Goal: Task Accomplishment & Management: Manage account settings

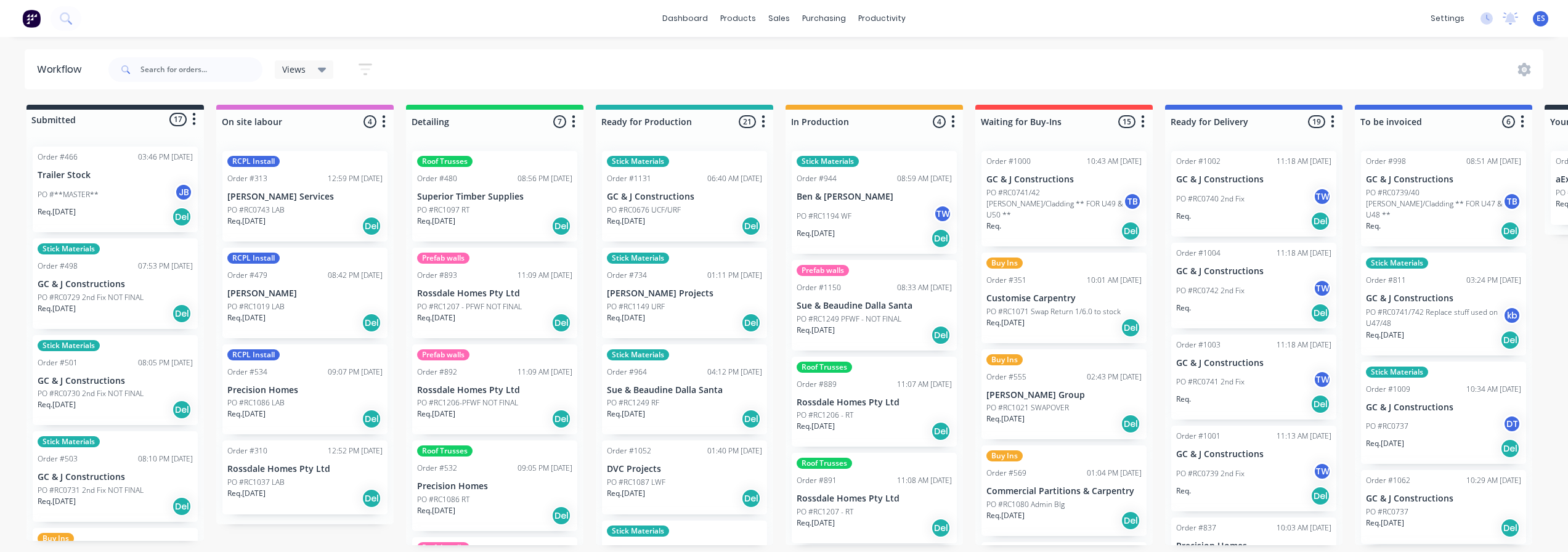
click at [849, 220] on p "PO #RC1194 WF" at bounding box center [824, 216] width 55 height 11
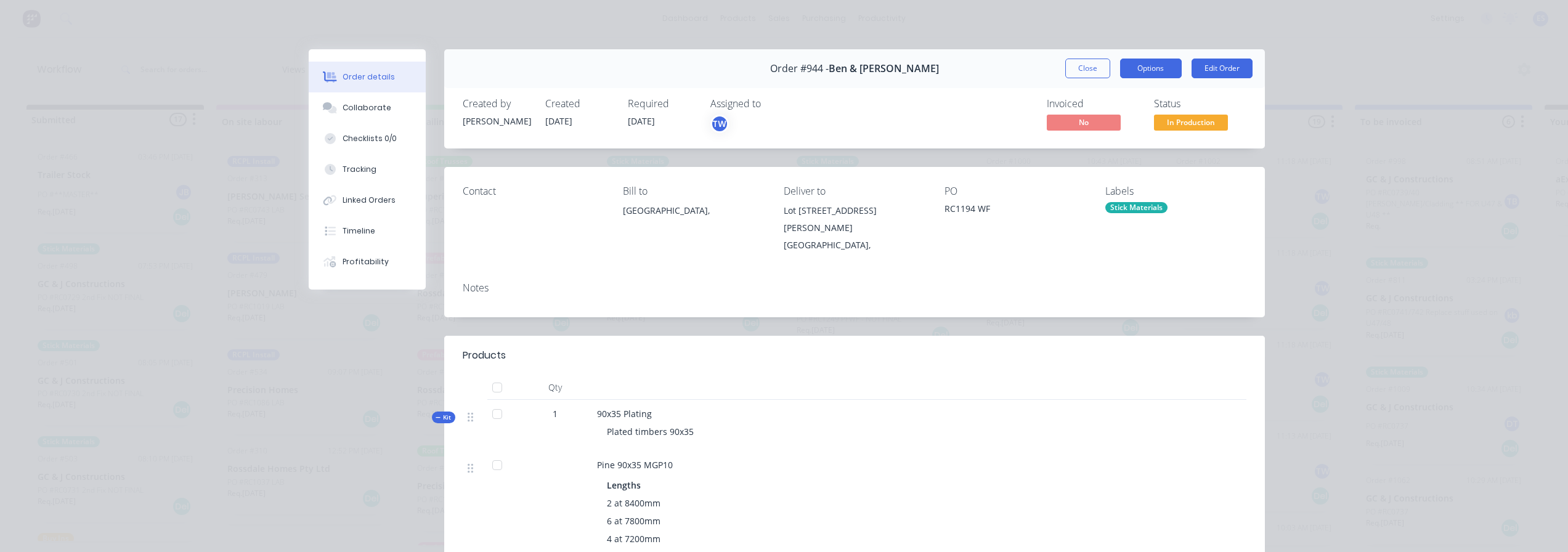
click at [1161, 70] on button "Options" at bounding box center [1151, 68] width 62 height 20
click at [1097, 148] on div "Delivery Docket" at bounding box center [1117, 149] width 107 height 18
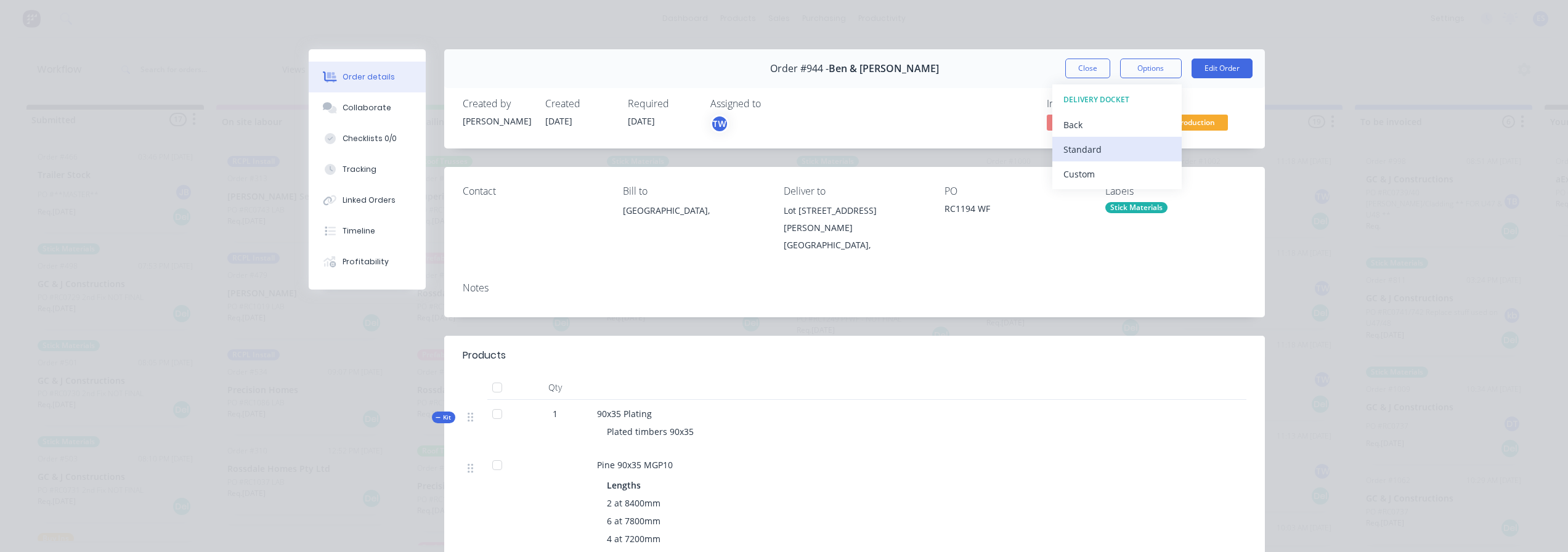
click at [1111, 149] on div "Standard" at bounding box center [1117, 149] width 107 height 18
click at [1070, 65] on button "Close" at bounding box center [1088, 68] width 45 height 20
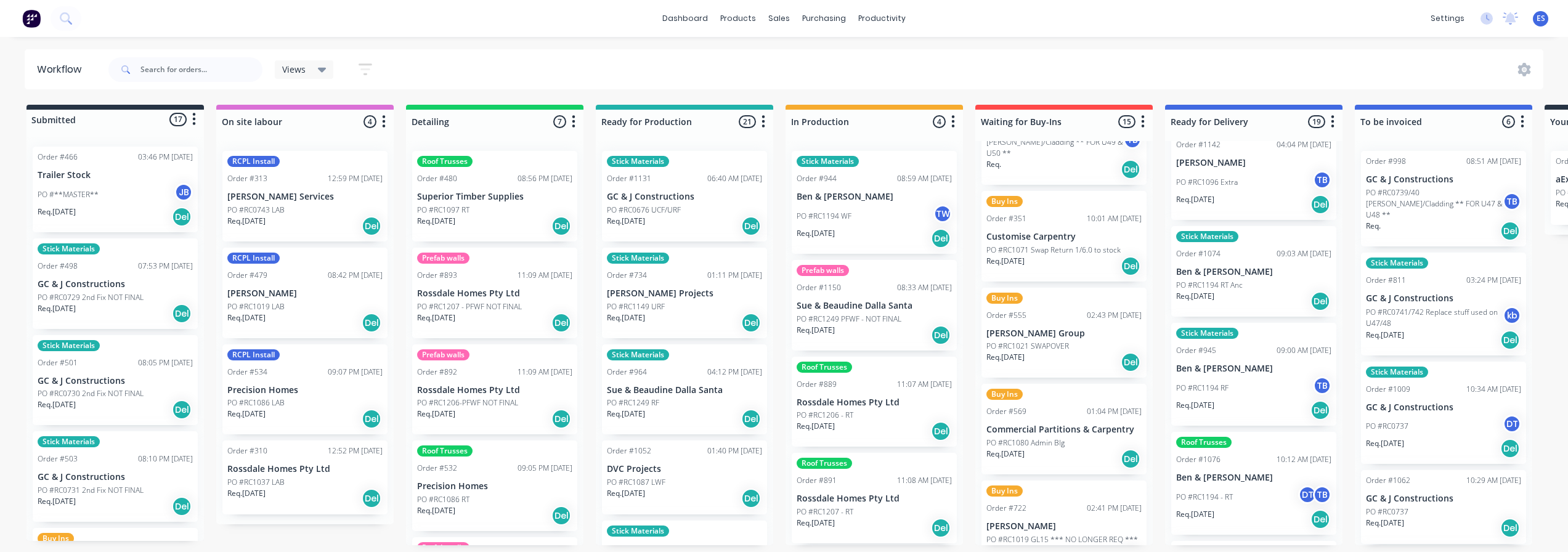
scroll to position [986, 0]
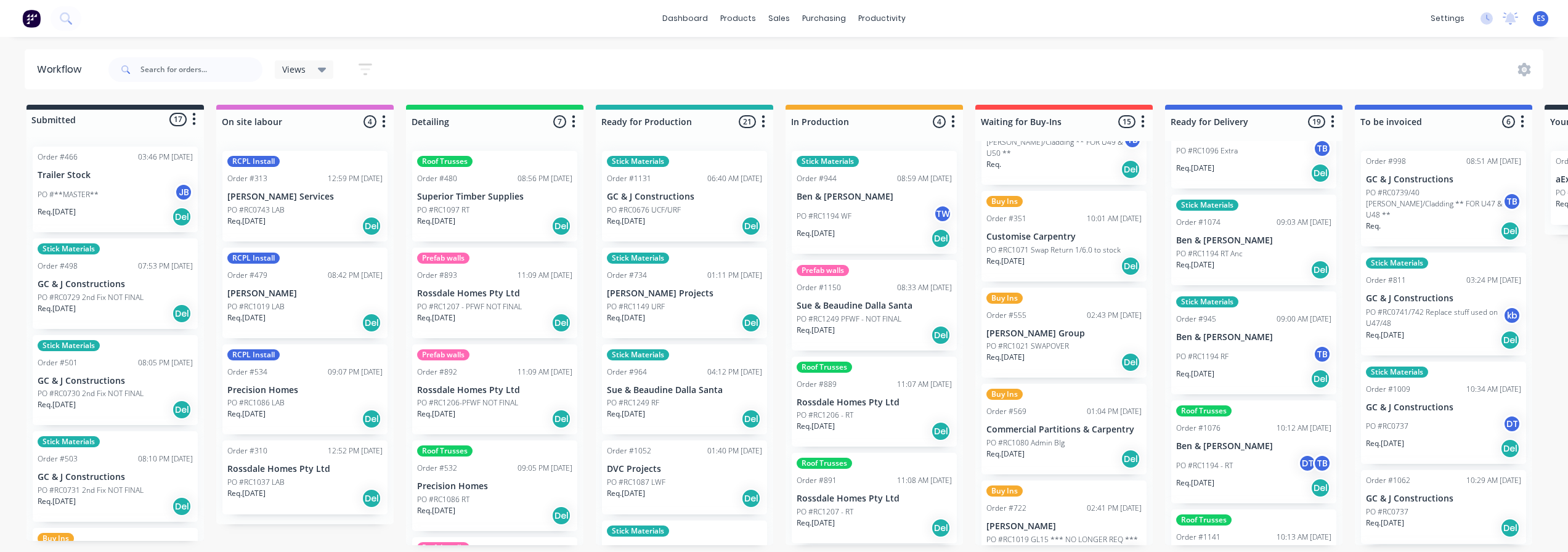
click at [1269, 266] on div "Req. [DATE] Del" at bounding box center [1254, 270] width 155 height 21
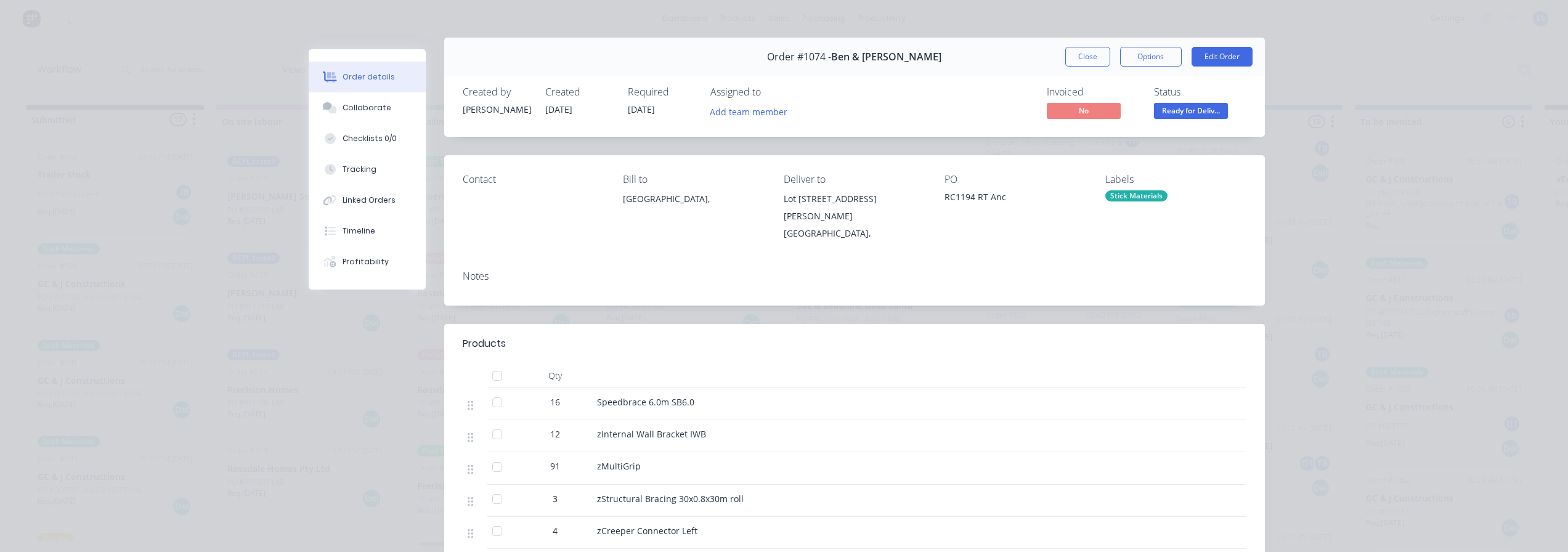
scroll to position [0, 0]
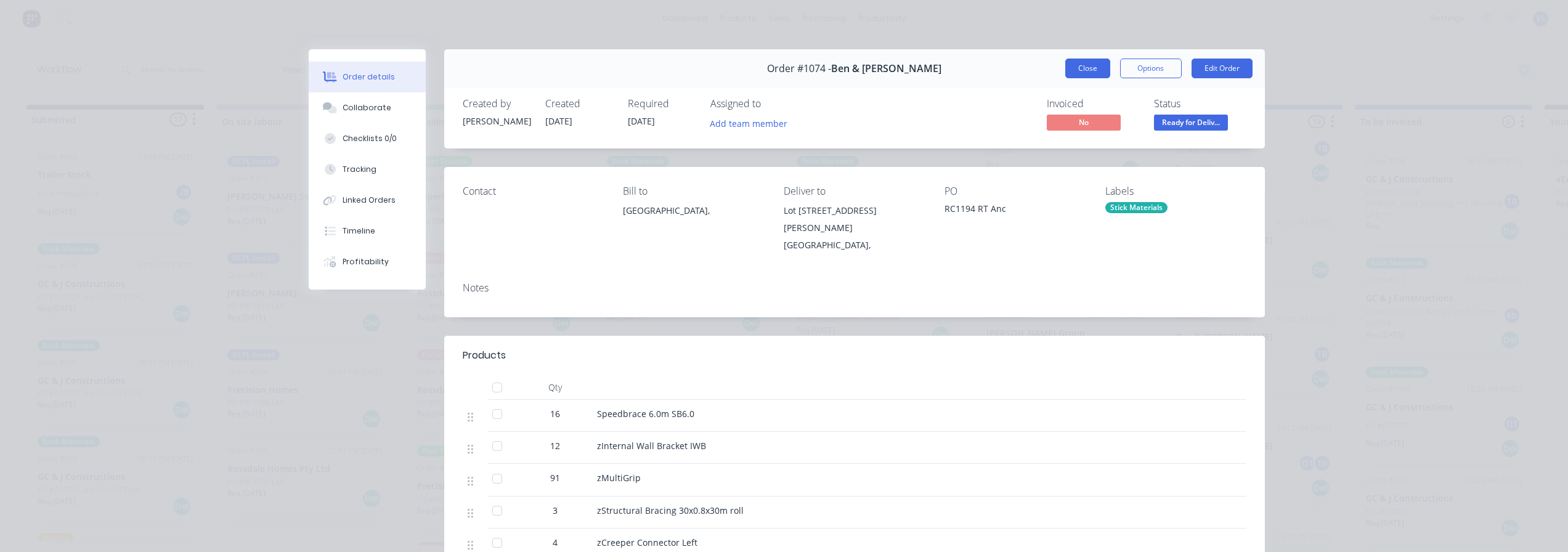
click at [1084, 72] on button "Close" at bounding box center [1088, 68] width 45 height 20
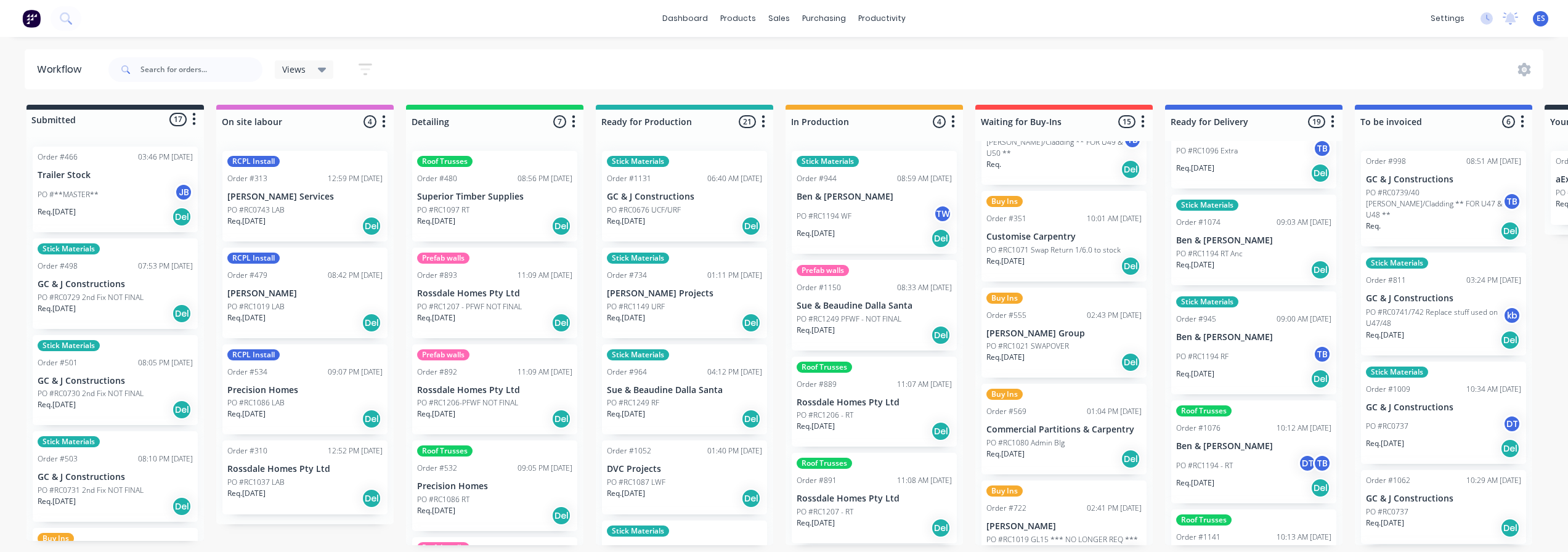
click at [1240, 368] on div "Req. [DATE] Del" at bounding box center [1254, 379] width 155 height 21
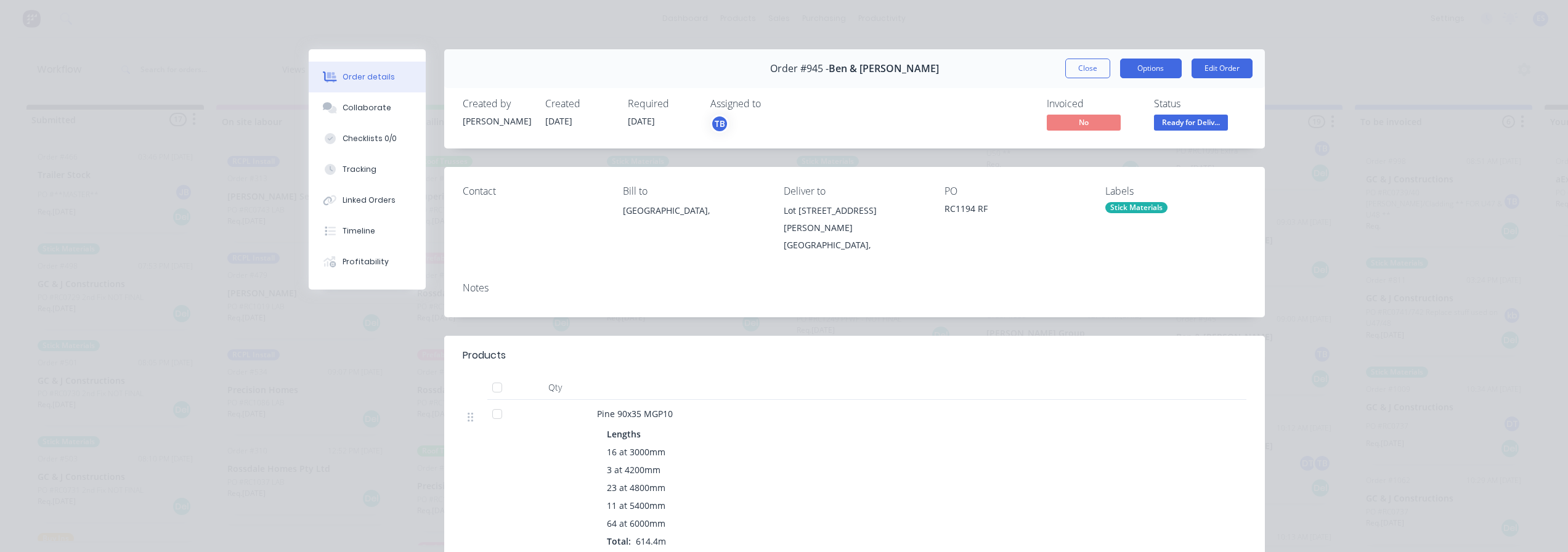
click at [1164, 62] on button "Options" at bounding box center [1151, 68] width 62 height 20
click at [1144, 144] on div "Delivery Docket" at bounding box center [1117, 149] width 107 height 18
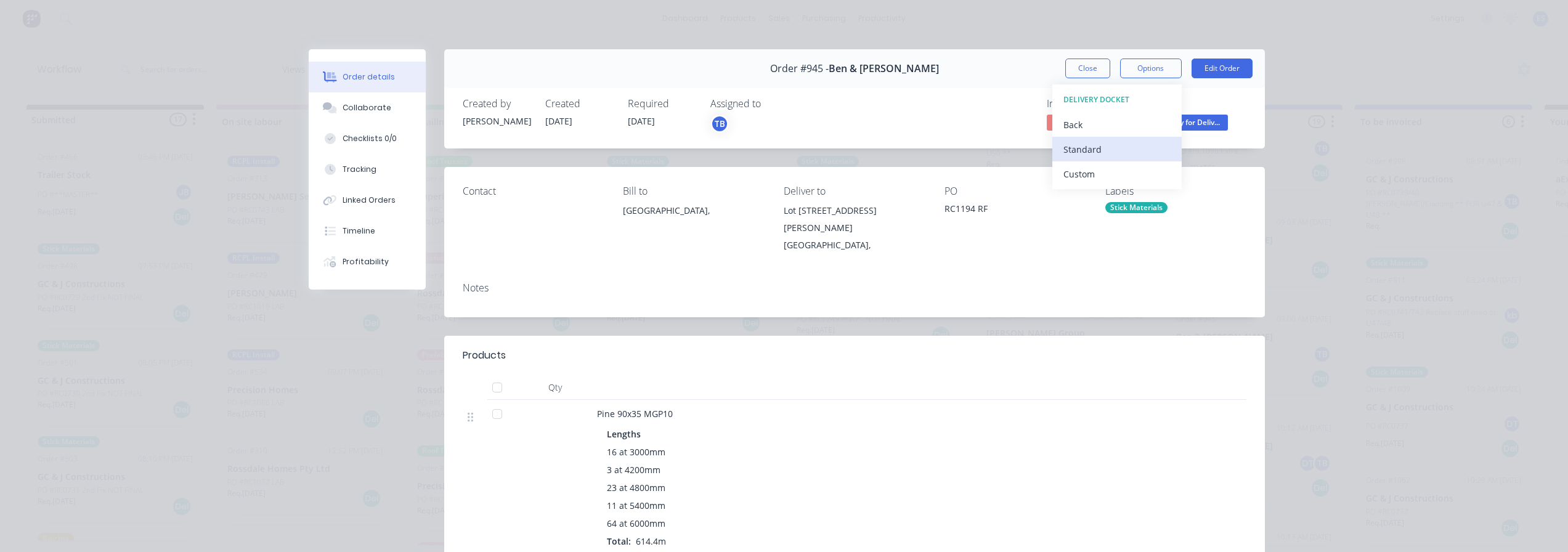
click at [1139, 146] on div "Standard" at bounding box center [1117, 149] width 107 height 18
click at [1084, 64] on button "Close" at bounding box center [1088, 68] width 45 height 20
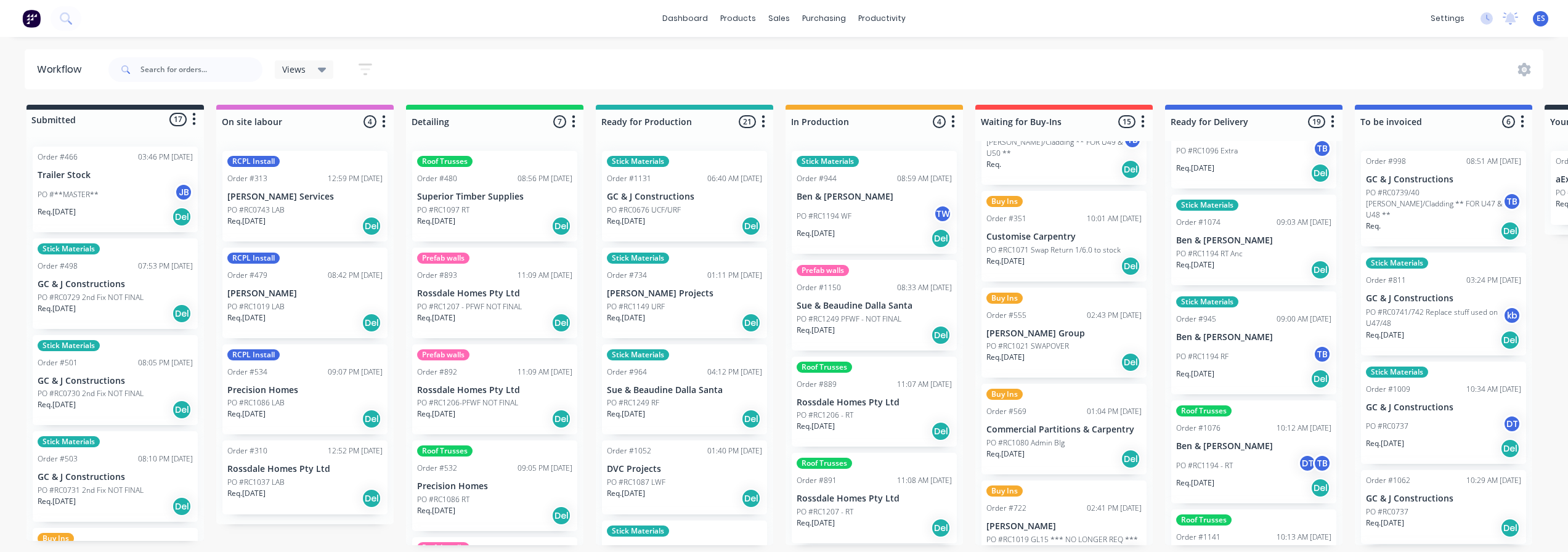
click at [1241, 251] on p "PO #RC1194 RT Anc" at bounding box center [1209, 254] width 66 height 11
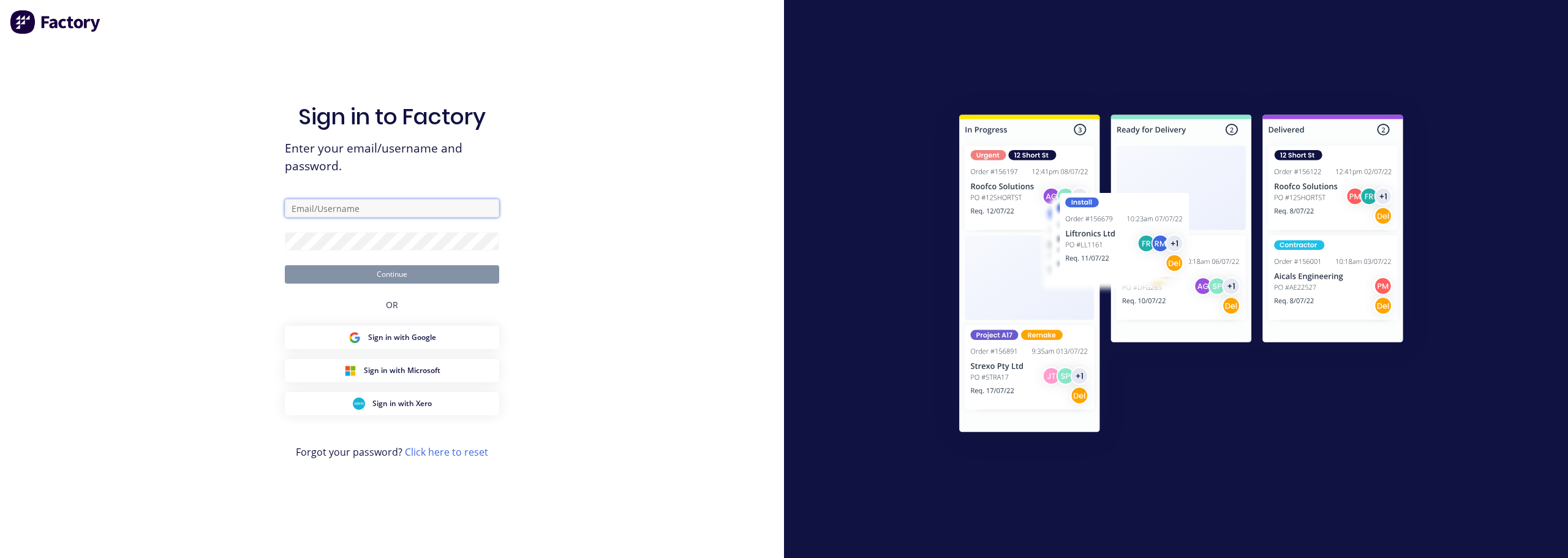
type input "[PERSON_NAME][EMAIL_ADDRESS][PERSON_NAME][DOMAIN_NAME]"
click at [421, 267] on button "Continue" at bounding box center [392, 274] width 214 height 19
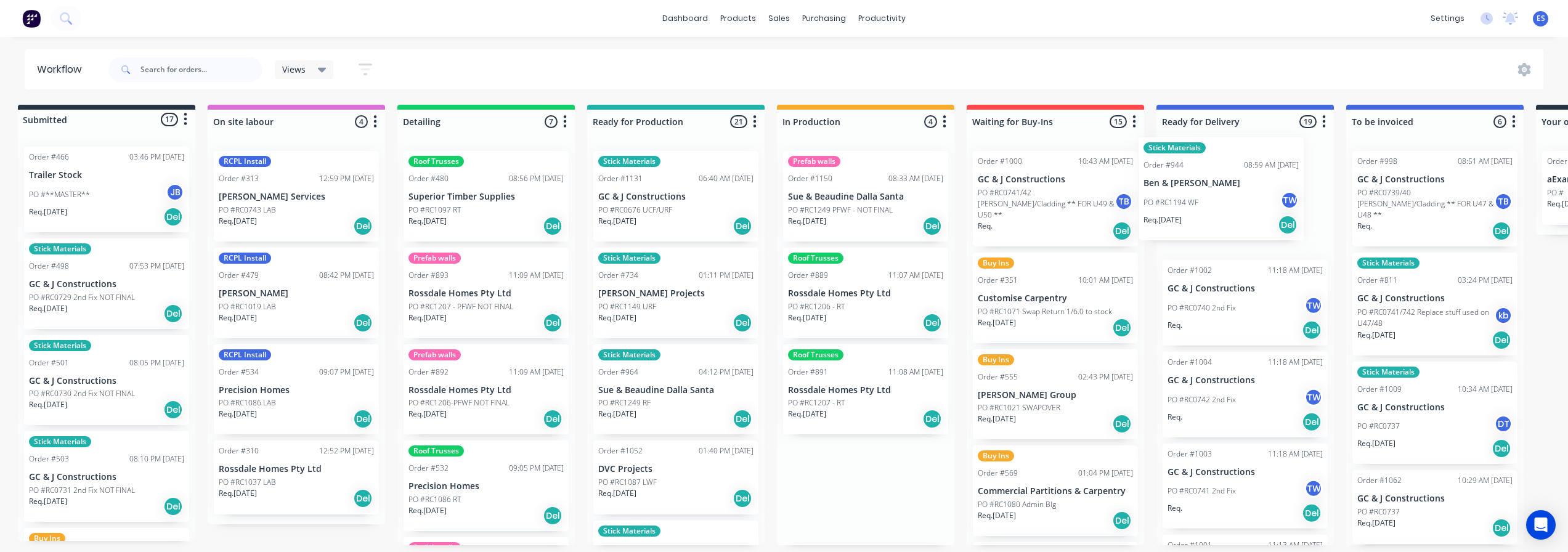
drag, startPoint x: 878, startPoint y: 217, endPoint x: 1229, endPoint y: 204, distance: 351.2
click at [1229, 204] on div "Submitted 17 Status colour #273444 hex #273444 Save Cancel Summaries Total orde…" at bounding box center [1099, 325] width 2234 height 441
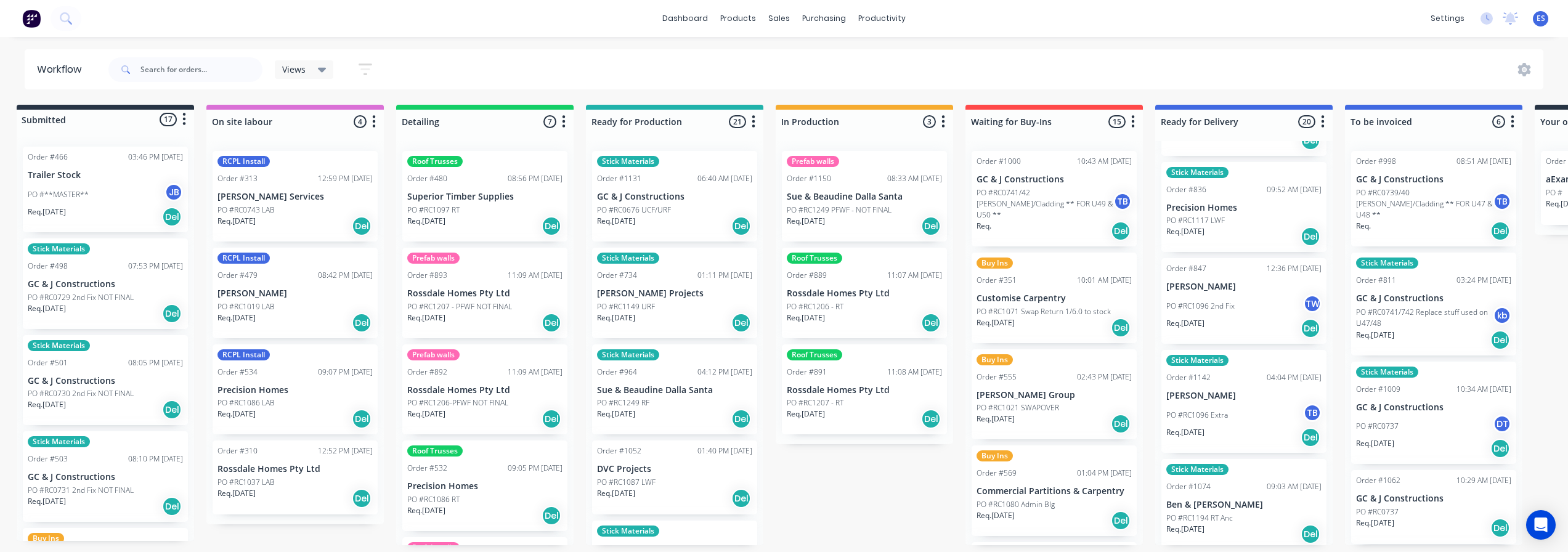
scroll to position [801, 0]
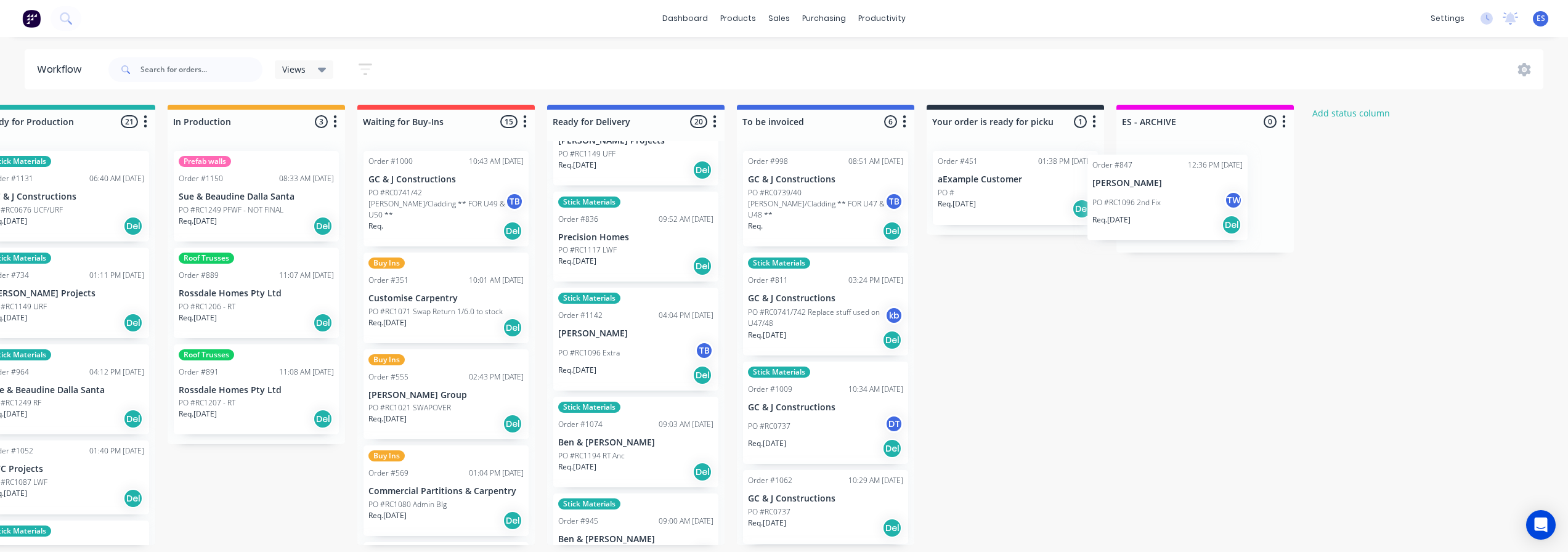
drag, startPoint x: 1206, startPoint y: 326, endPoint x: 1157, endPoint y: 184, distance: 150.2
click at [1157, 186] on div "Submitted 17 Status colour #273444 hex #273444 Save Cancel Summaries Total orde…" at bounding box center [489, 325] width 2234 height 441
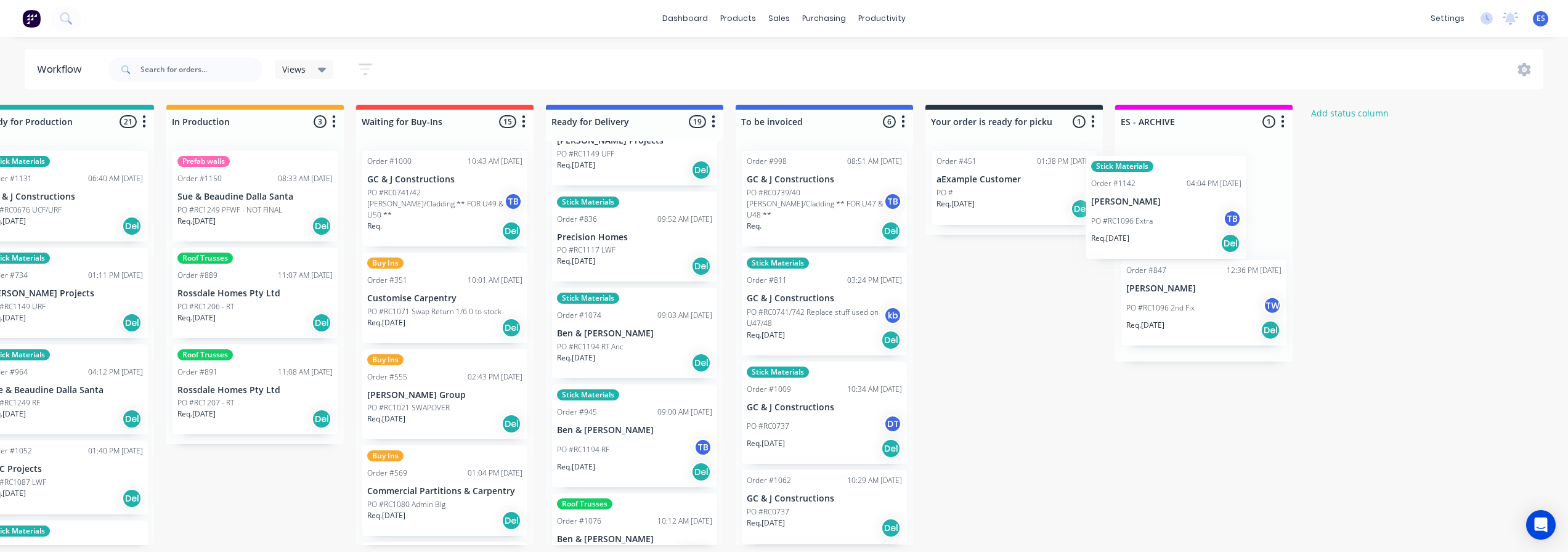
drag, startPoint x: 603, startPoint y: 341, endPoint x: 1151, endPoint y: 208, distance: 563.9
click at [1151, 208] on div "Submitted 17 Status colour #273444 hex #273444 Save Cancel Summaries Total orde…" at bounding box center [488, 325] width 2234 height 441
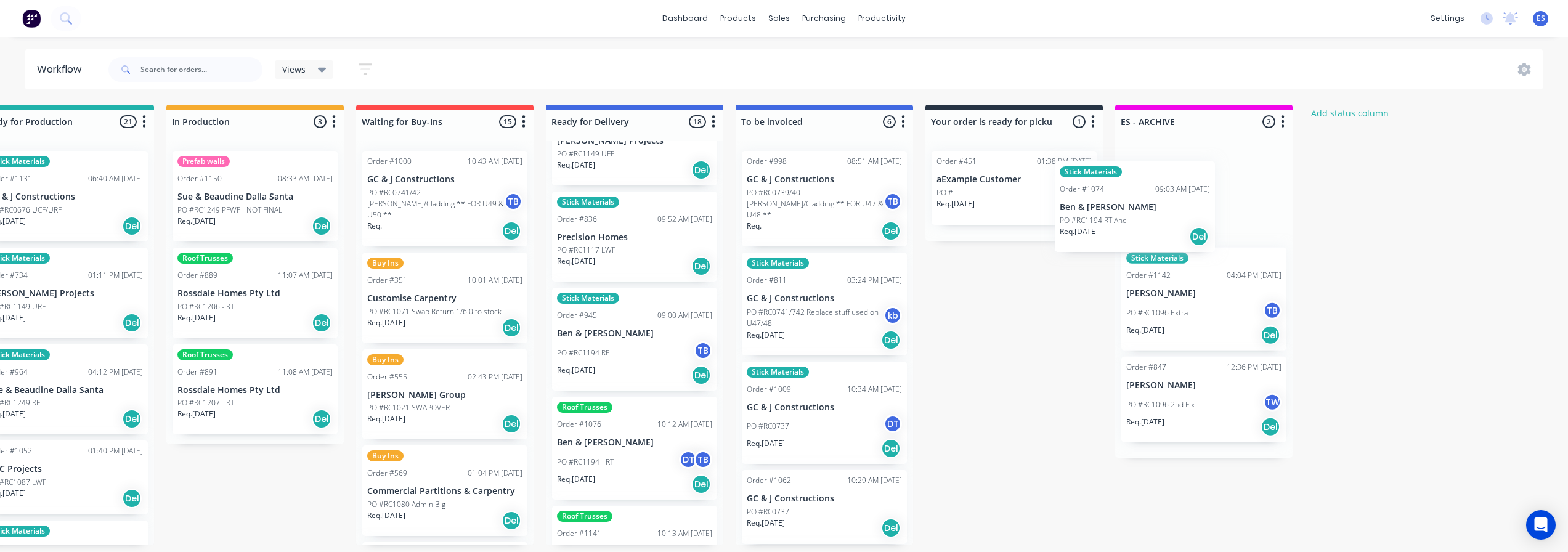
drag, startPoint x: 615, startPoint y: 352, endPoint x: 1164, endPoint y: 204, distance: 568.6
click at [1164, 204] on div "Submitted 17 Status colour #273444 hex #273444 Save Cancel Summaries Total orde…" at bounding box center [488, 325] width 2234 height 441
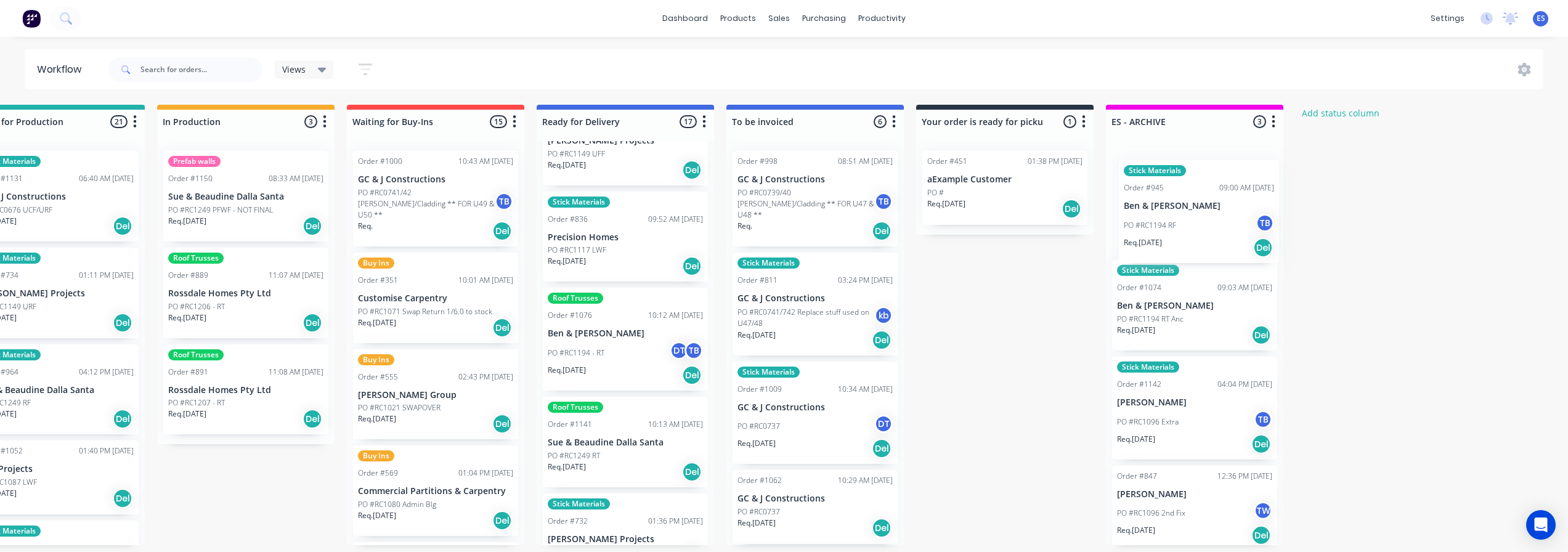
drag, startPoint x: 621, startPoint y: 353, endPoint x: 972, endPoint y: 268, distance: 361.1
click at [1182, 224] on div "Submitted 17 Status colour #273444 hex #273444 Save Cancel Summaries Total orde…" at bounding box center [479, 325] width 2234 height 441
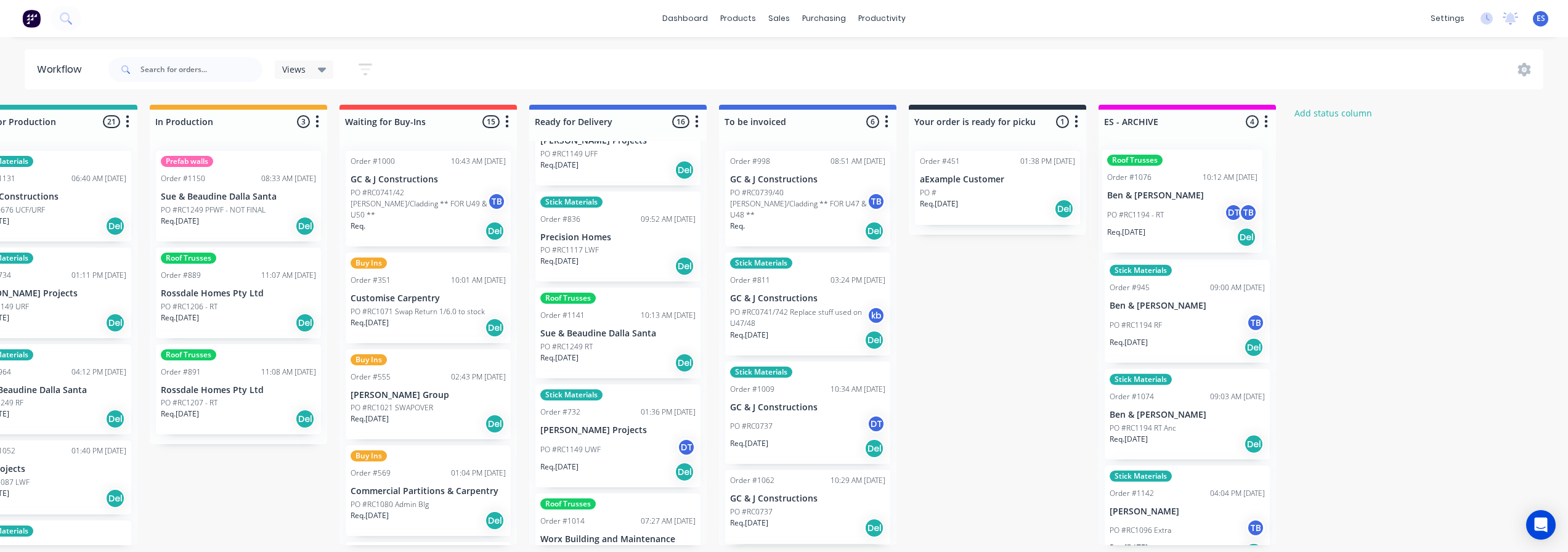
scroll to position [0, 641]
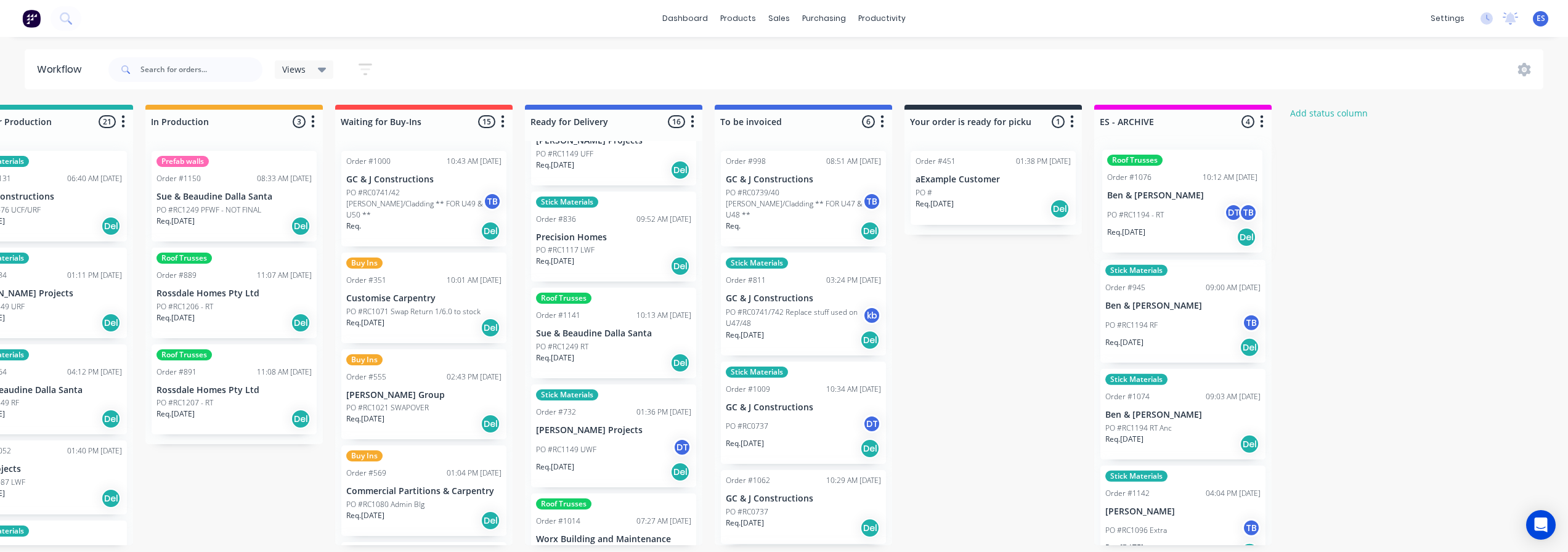
drag, startPoint x: 598, startPoint y: 347, endPoint x: 1169, endPoint y: 209, distance: 587.4
click at [1169, 209] on div "Submitted 17 Status colour #273444 hex #273444 Save Cancel Summaries Total orde…" at bounding box center [467, 325] width 2234 height 441
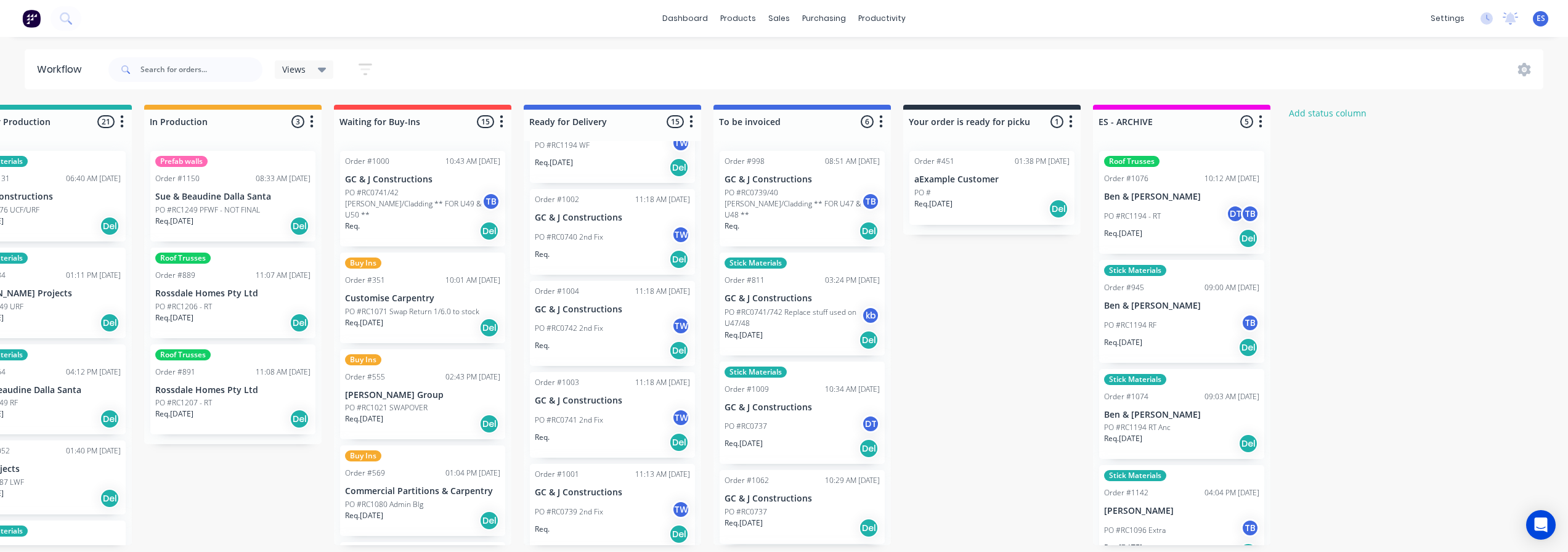
scroll to position [0, 0]
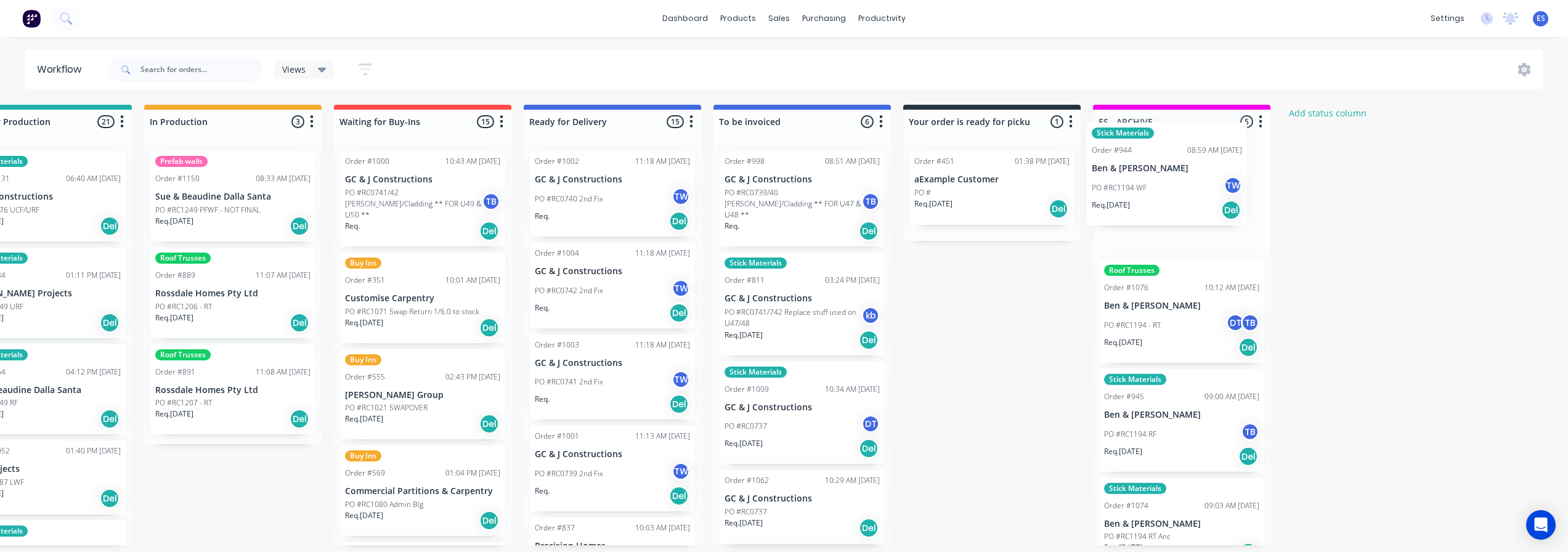
drag, startPoint x: 590, startPoint y: 216, endPoint x: 1136, endPoint y: 183, distance: 547.0
click at [1136, 183] on div "Submitted 17 Status colour #273444 hex #273444 Save Cancel Summaries Total orde…" at bounding box center [466, 325] width 2234 height 441
click at [1202, 432] on div "PO #RC1194 RF TB" at bounding box center [1182, 433] width 155 height 23
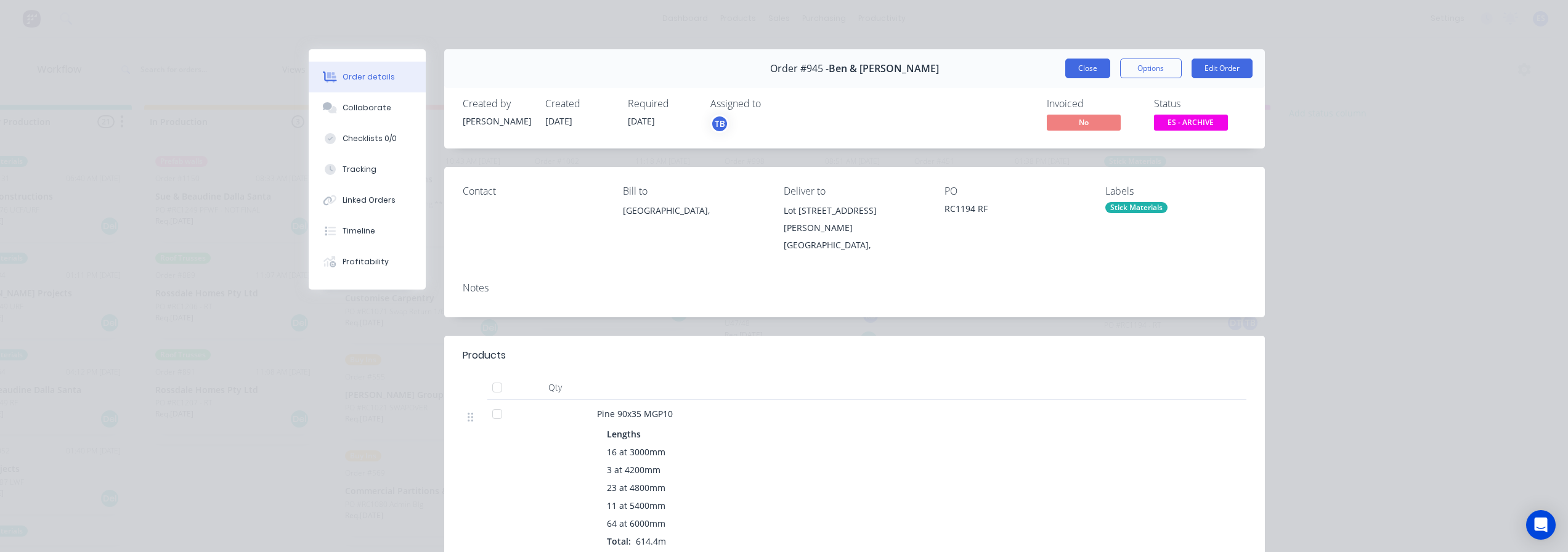
click at [1076, 70] on button "Close" at bounding box center [1088, 68] width 45 height 20
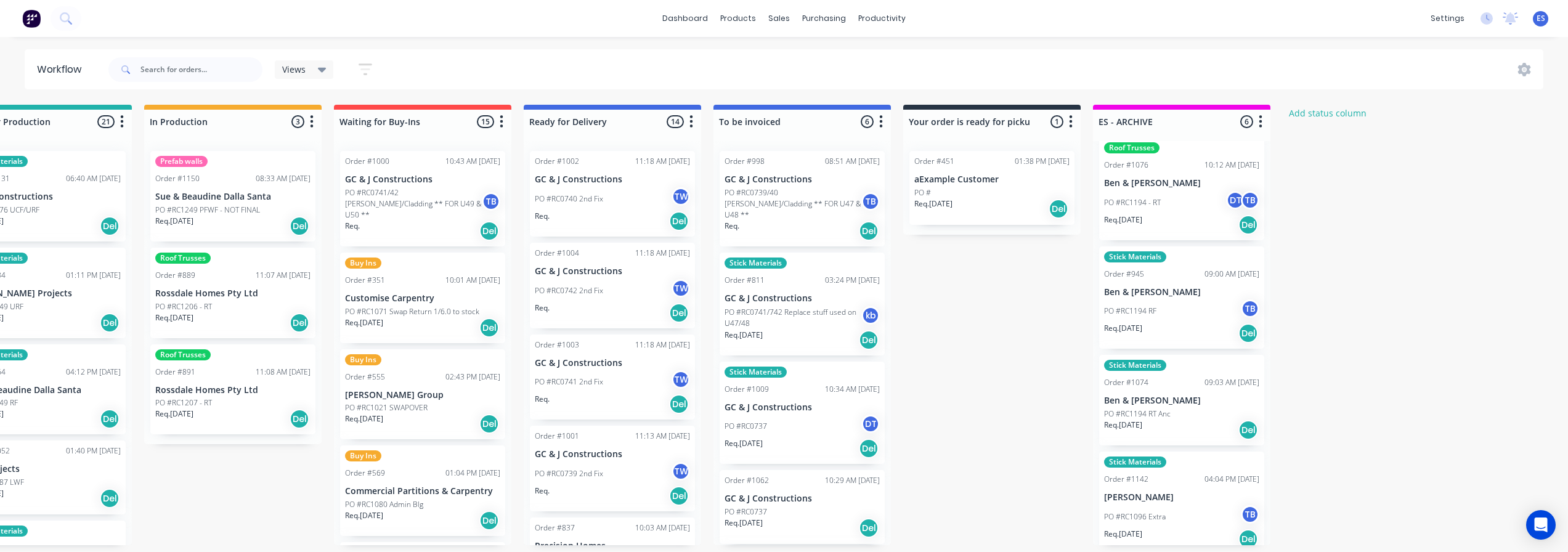
scroll to position [123, 0]
click at [1173, 410] on div "PO #RC1194 RT Anc" at bounding box center [1182, 413] width 155 height 11
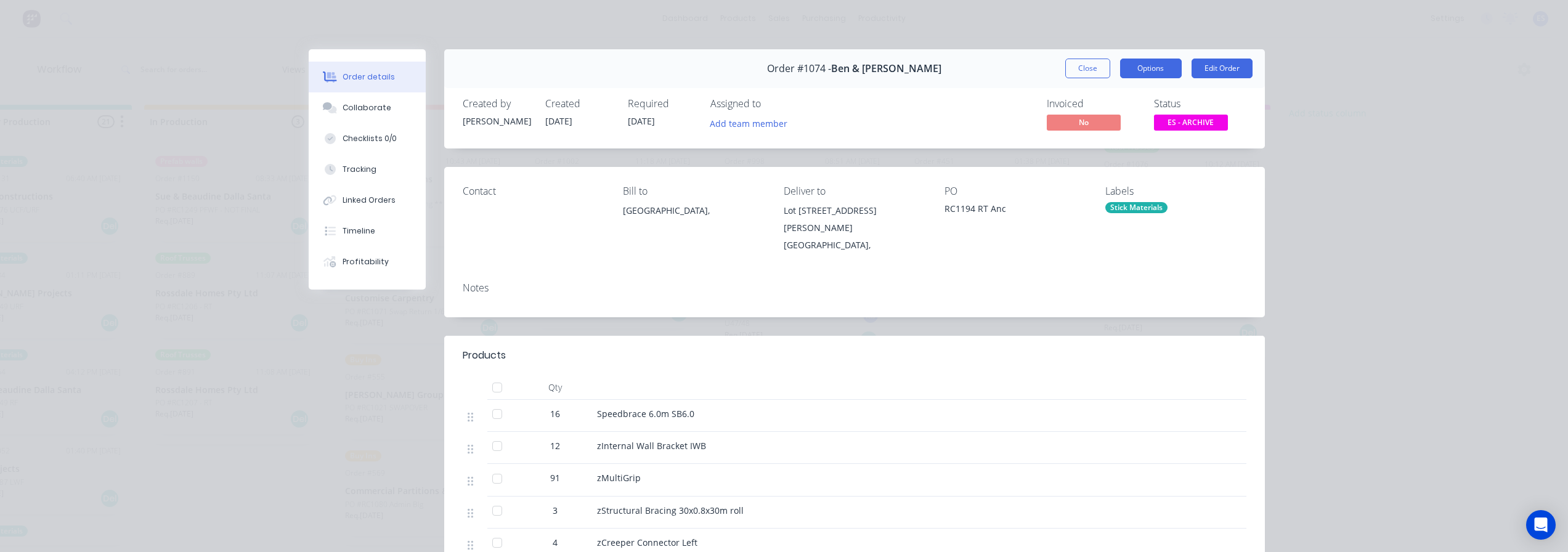
click at [1136, 69] on button "Options" at bounding box center [1151, 68] width 62 height 20
click at [1102, 149] on div "Delivery Docket" at bounding box center [1117, 149] width 107 height 18
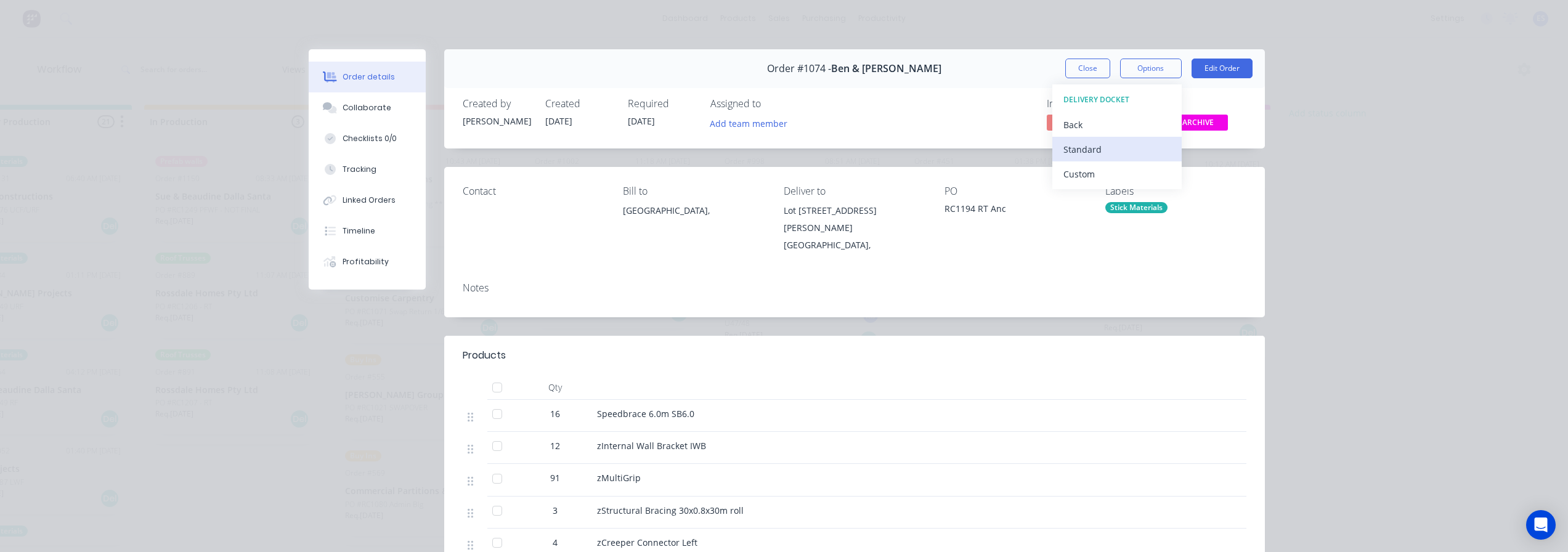
click at [1106, 157] on div "Standard" at bounding box center [1117, 149] width 107 height 18
click at [1078, 63] on button "Close" at bounding box center [1088, 68] width 45 height 20
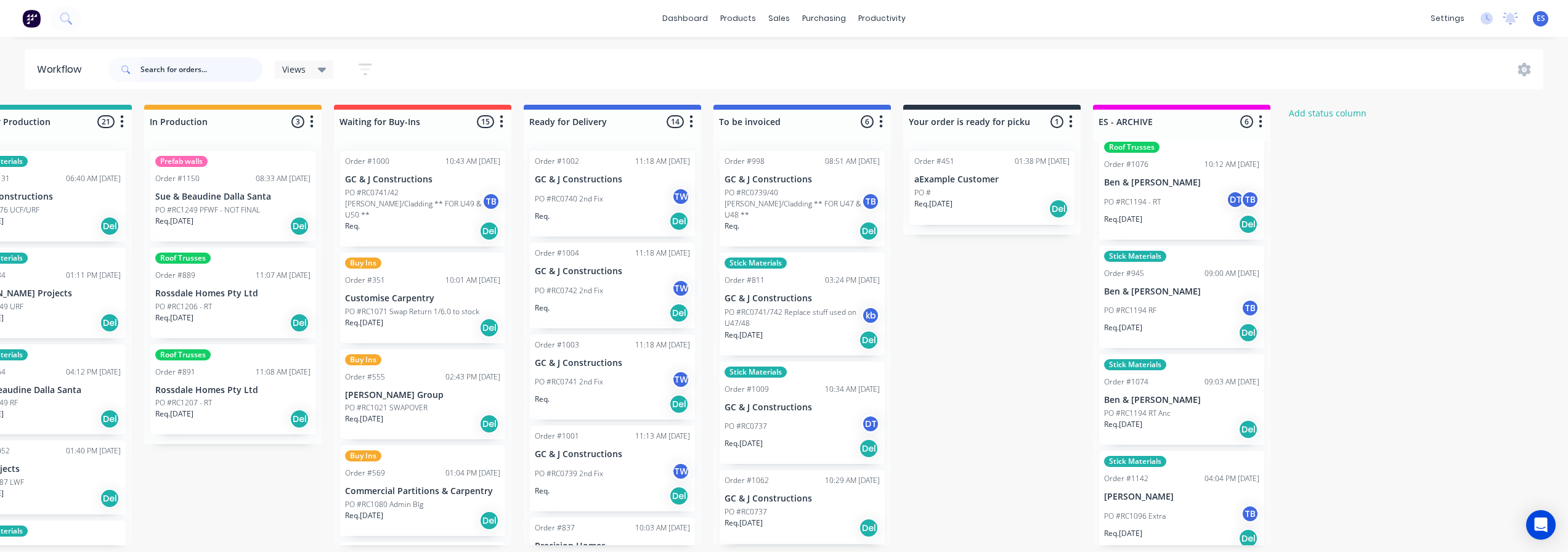
click at [170, 71] on input "text" at bounding box center [201, 70] width 122 height 24
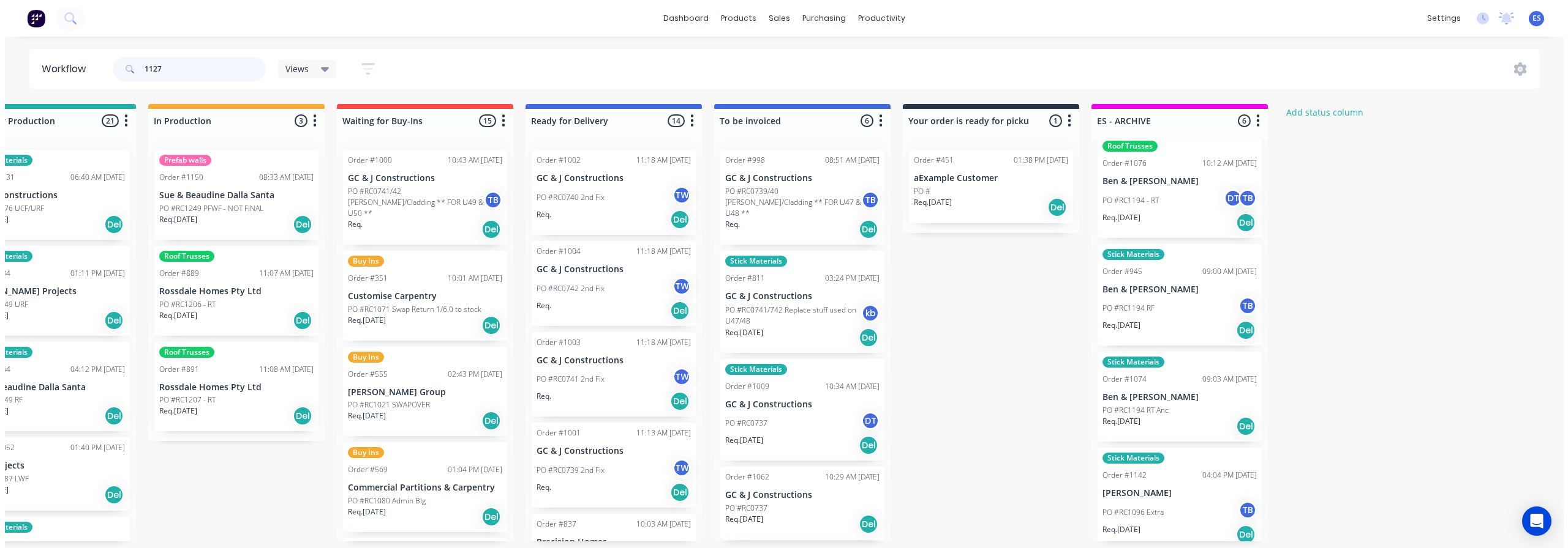
scroll to position [0, 0]
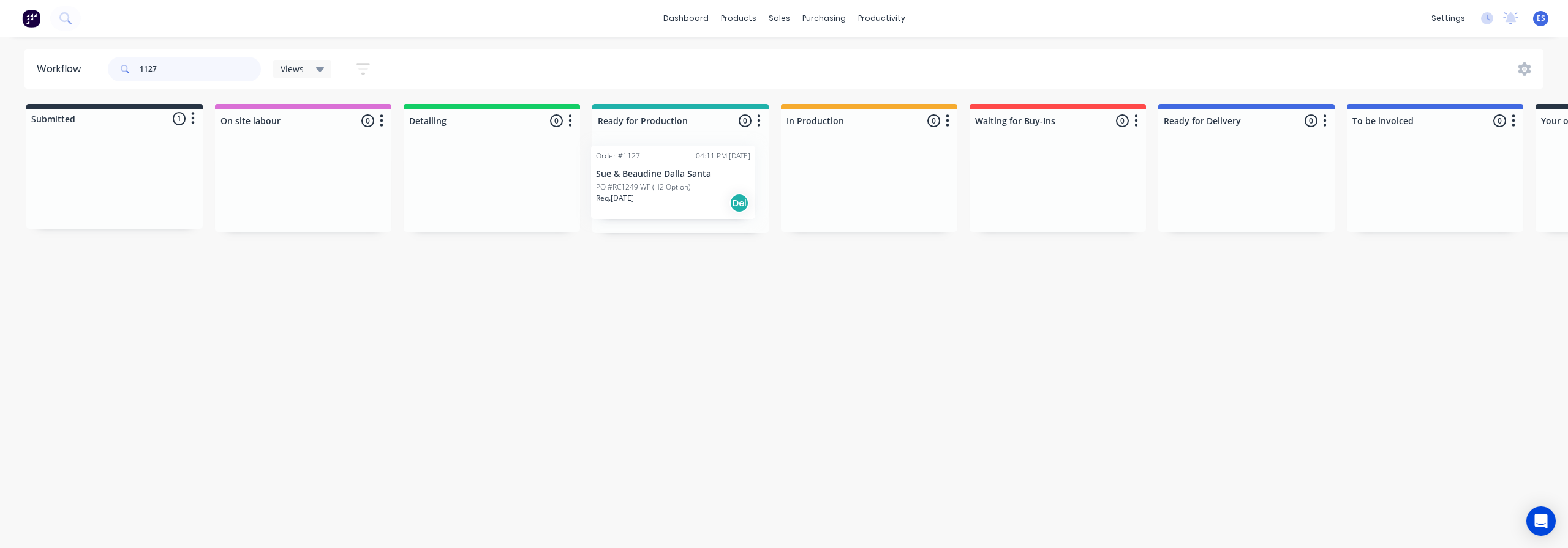
drag, startPoint x: 99, startPoint y: 198, endPoint x: 662, endPoint y: 200, distance: 563.0
click at [664, 198] on div "Submitted 1 Status colour #273444 hex #273444 Save Cancel Summaries Total order…" at bounding box center [1101, 169] width 2220 height 129
click at [706, 207] on div "Req. [DATE] Del" at bounding box center [680, 207] width 154 height 21
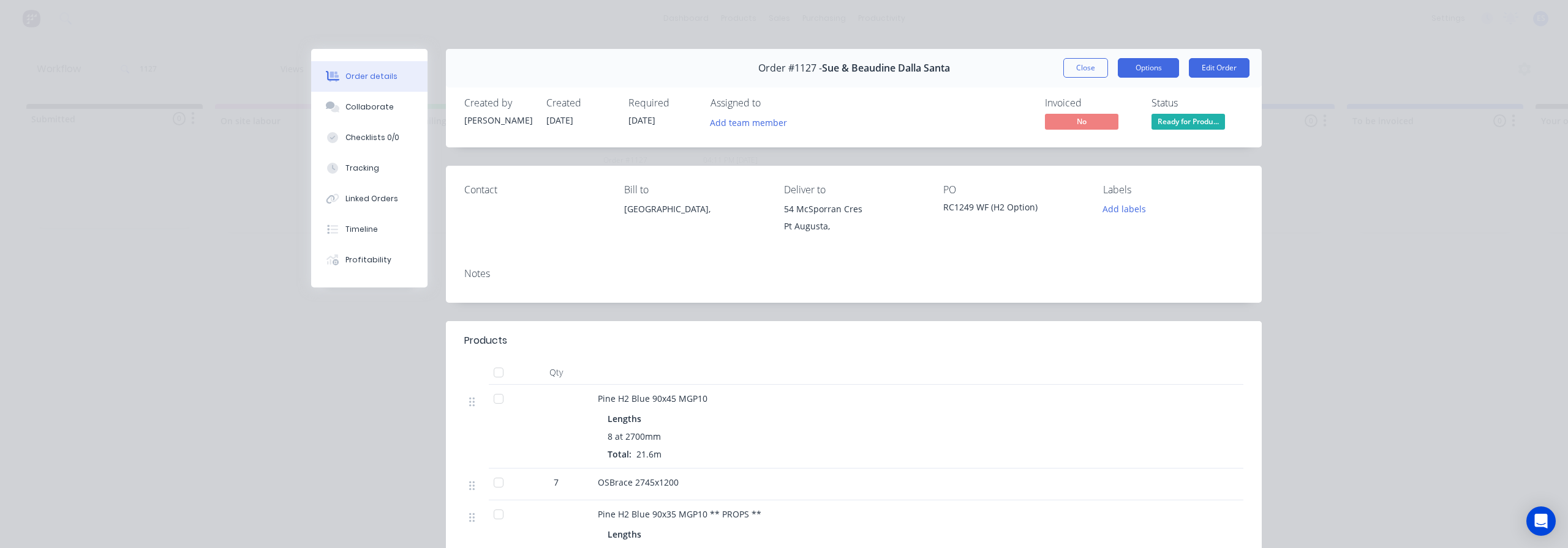
click at [1160, 69] on button "Options" at bounding box center [1148, 68] width 61 height 20
click at [1107, 123] on div "Work Order" at bounding box center [1114, 124] width 106 height 18
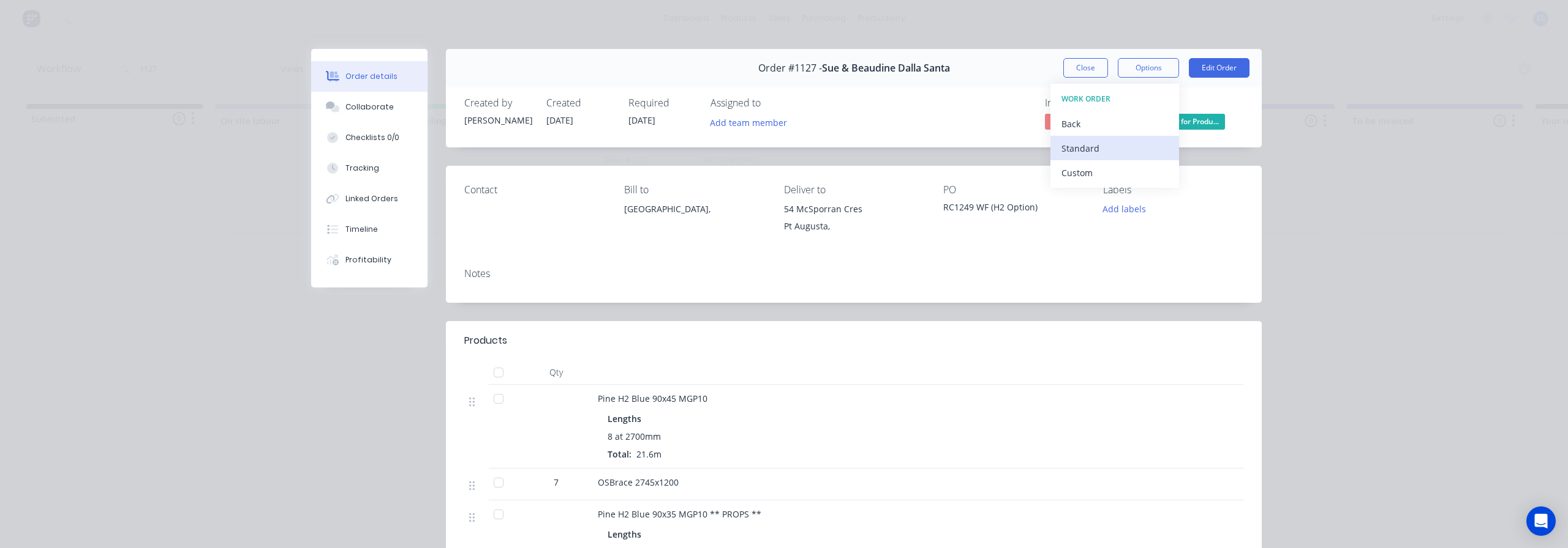
click at [1102, 148] on div "Standard" at bounding box center [1114, 148] width 106 height 18
click at [1083, 71] on button "Close" at bounding box center [1085, 68] width 45 height 20
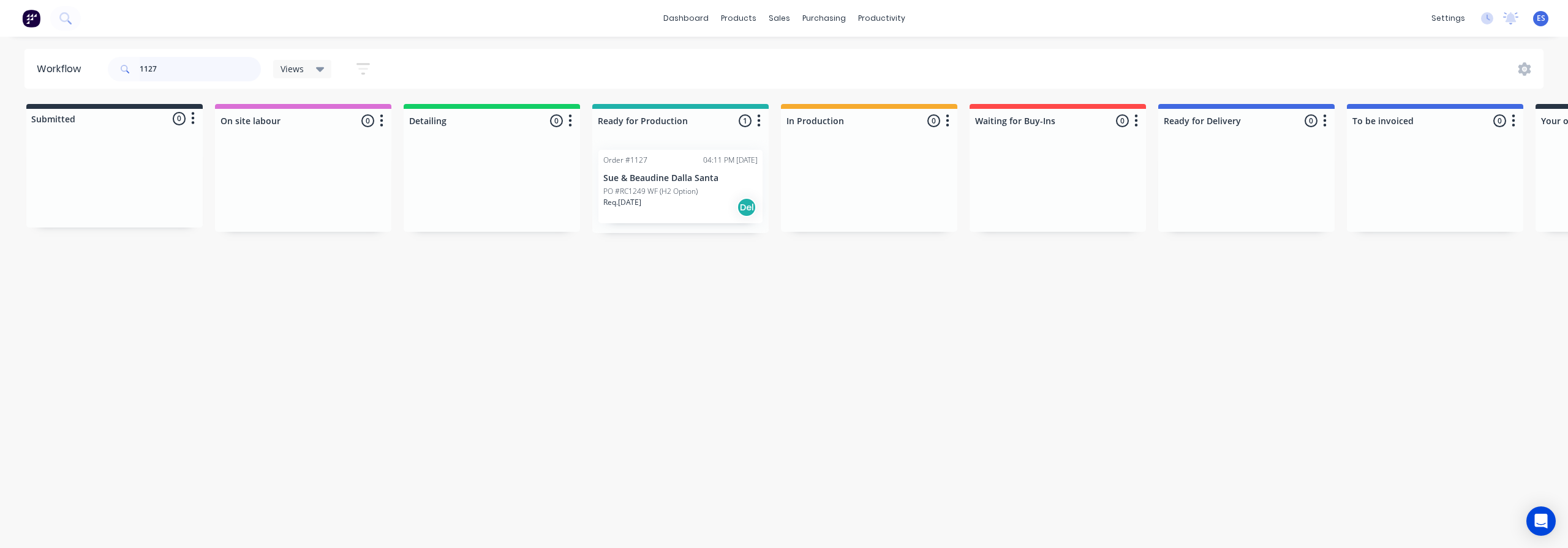
click at [172, 57] on input "1127" at bounding box center [200, 69] width 121 height 24
type input "1"
click at [684, 217] on div "Req. [DATE] Del" at bounding box center [680, 224] width 154 height 21
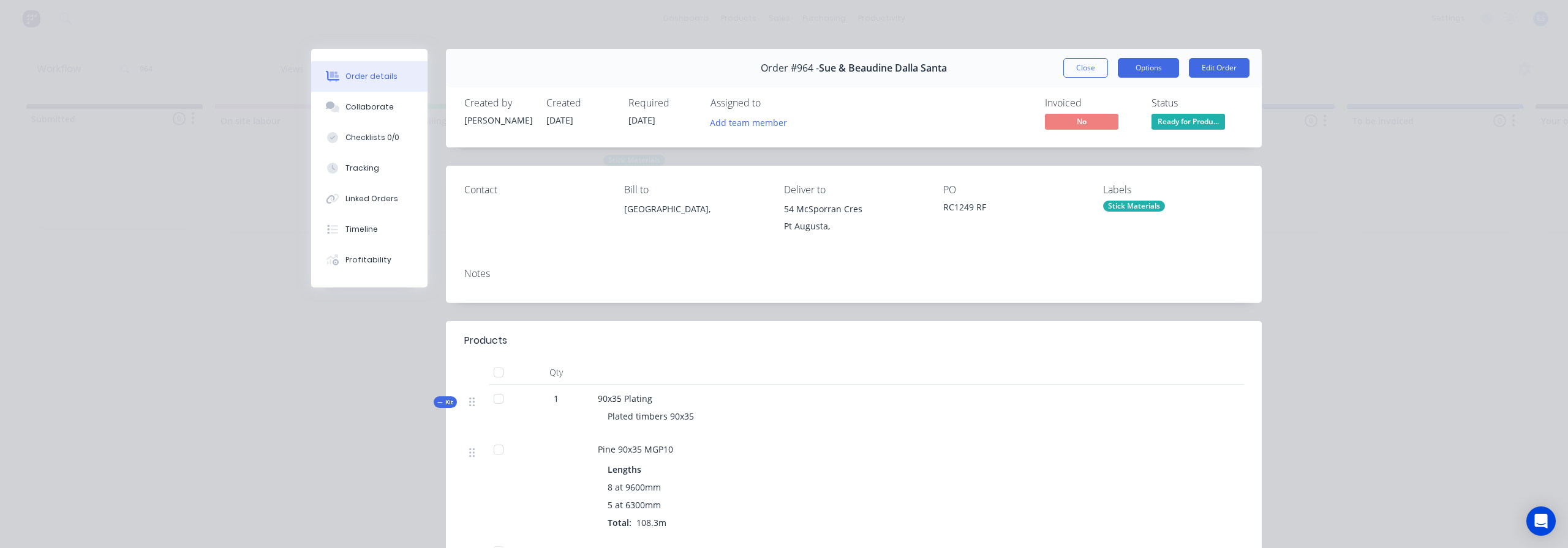
click at [1136, 68] on button "Options" at bounding box center [1148, 68] width 61 height 20
click at [1123, 132] on div "Work Order" at bounding box center [1114, 124] width 106 height 18
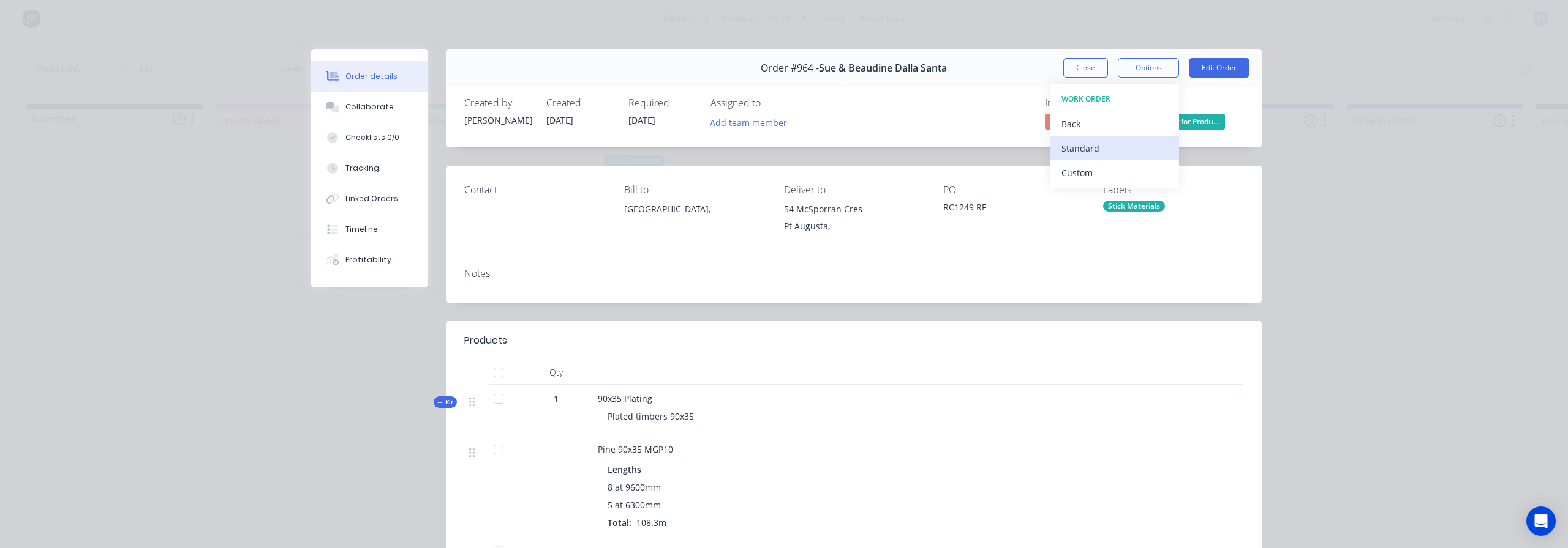
click at [1114, 150] on div "Standard" at bounding box center [1114, 148] width 106 height 18
drag, startPoint x: 1078, startPoint y: 73, endPoint x: 1072, endPoint y: 72, distance: 6.1
click at [1078, 72] on button "Close" at bounding box center [1085, 68] width 45 height 20
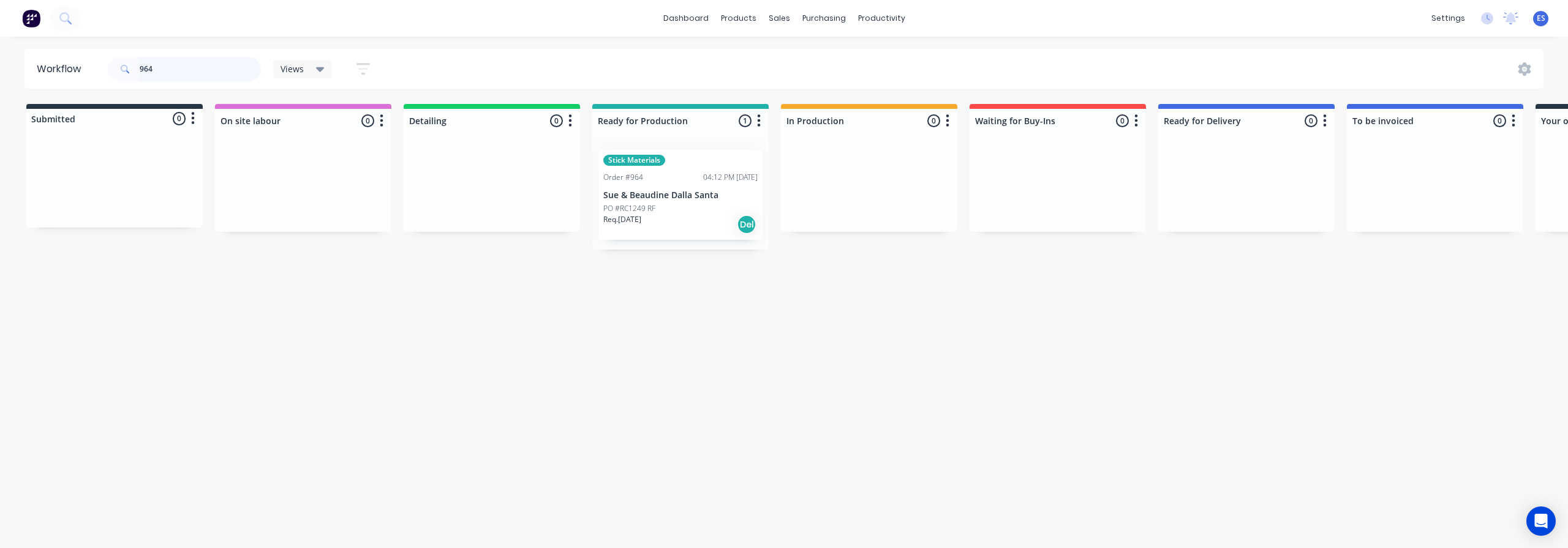
click at [221, 72] on input "964" at bounding box center [200, 69] width 121 height 24
type input "9"
click at [634, 166] on div "Order #1148 10:01 AM [DATE] [PERSON_NAME] Homes Barossa PO #RC1253 Req. [DATE] …" at bounding box center [680, 186] width 164 height 74
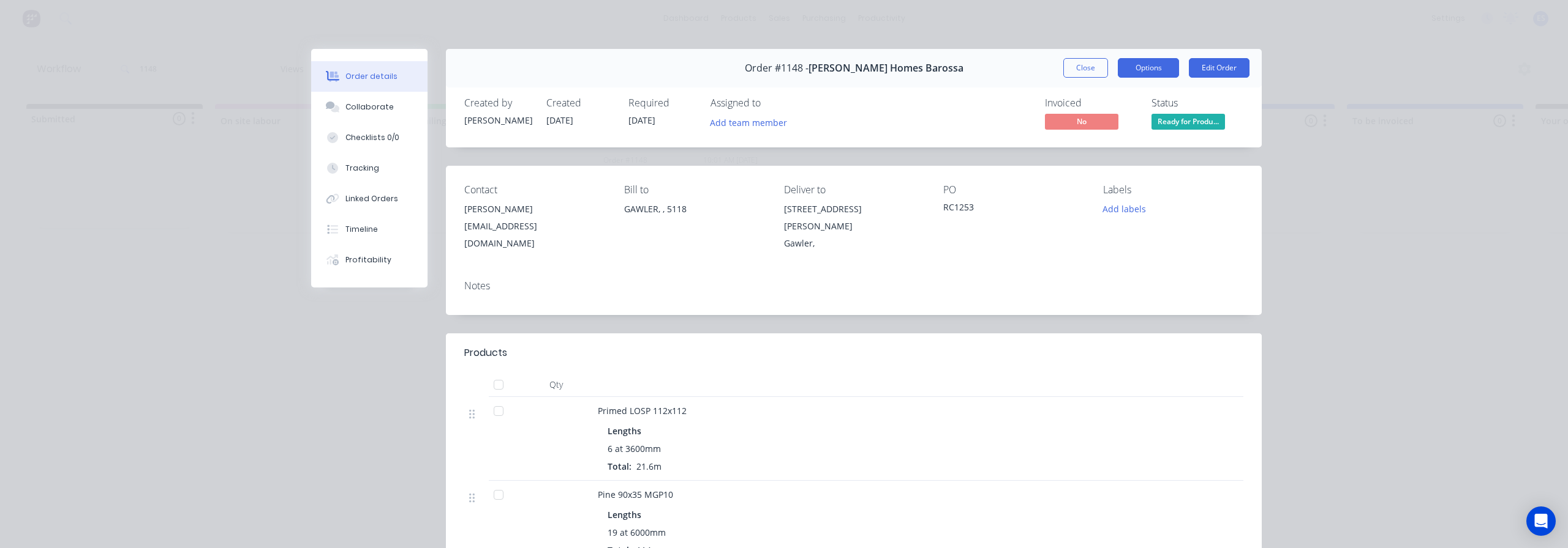
click at [1155, 62] on button "Options" at bounding box center [1148, 68] width 61 height 20
click at [1105, 123] on div "Work Order" at bounding box center [1114, 124] width 106 height 18
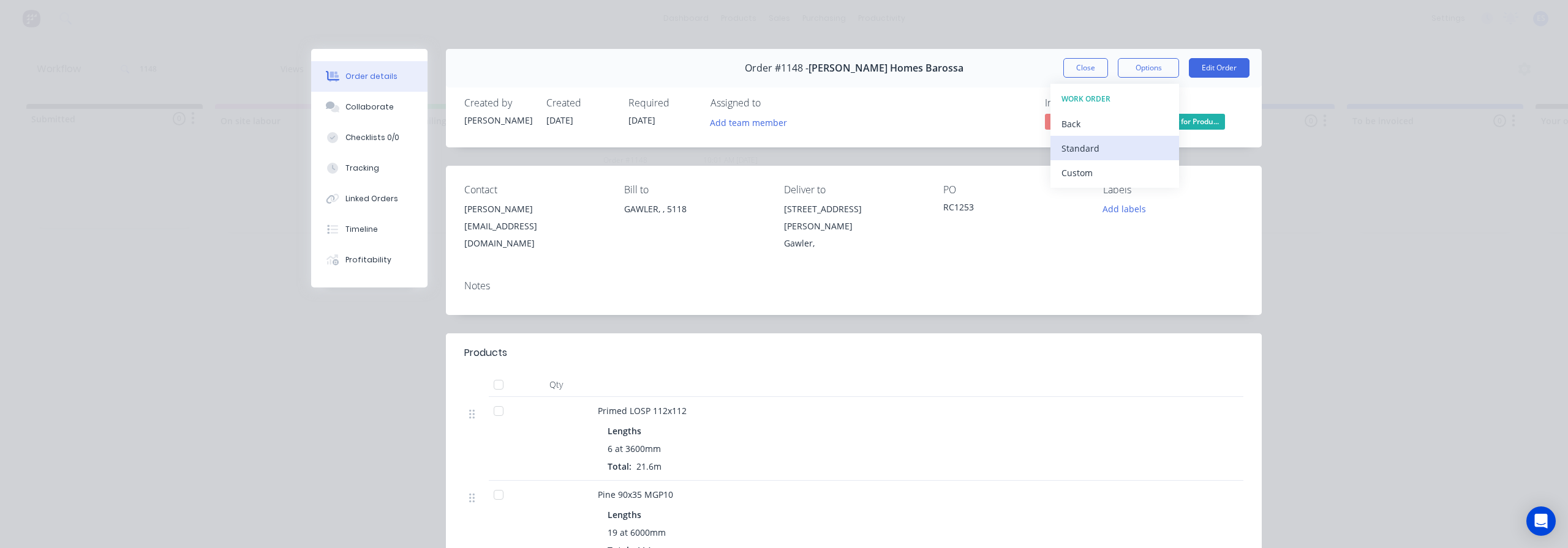
click at [1114, 143] on div "Standard" at bounding box center [1114, 148] width 106 height 18
click at [1076, 63] on button "Close" at bounding box center [1085, 68] width 45 height 20
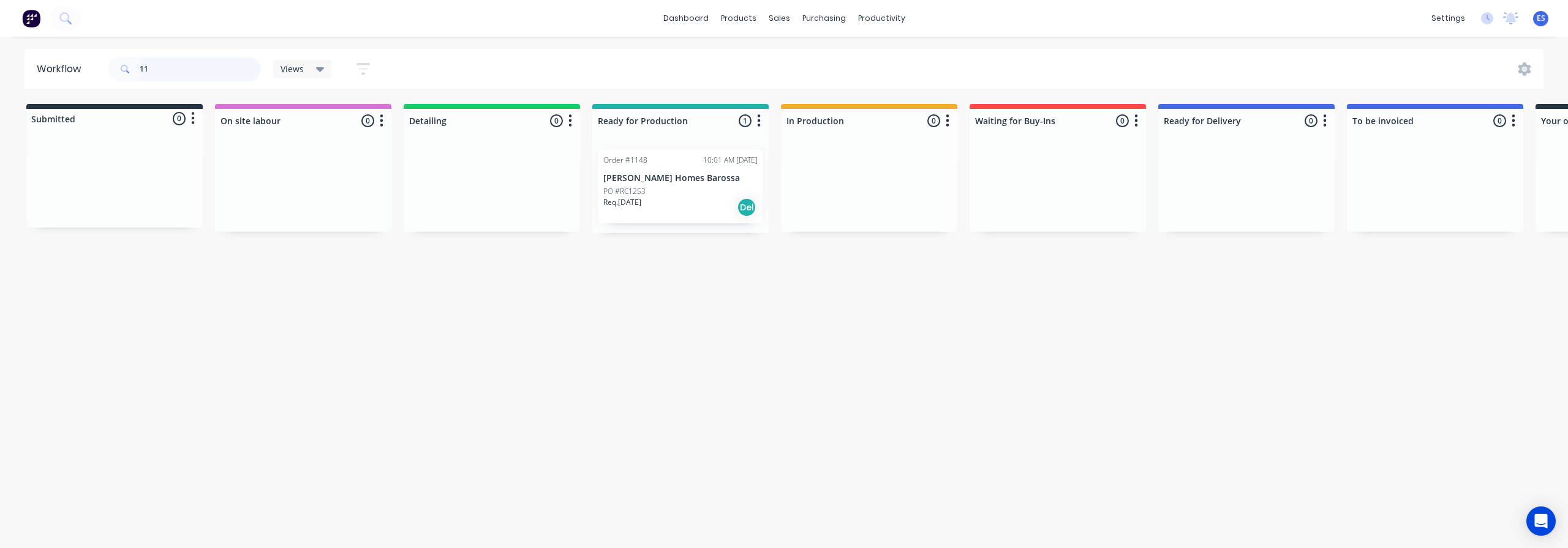
type input "1"
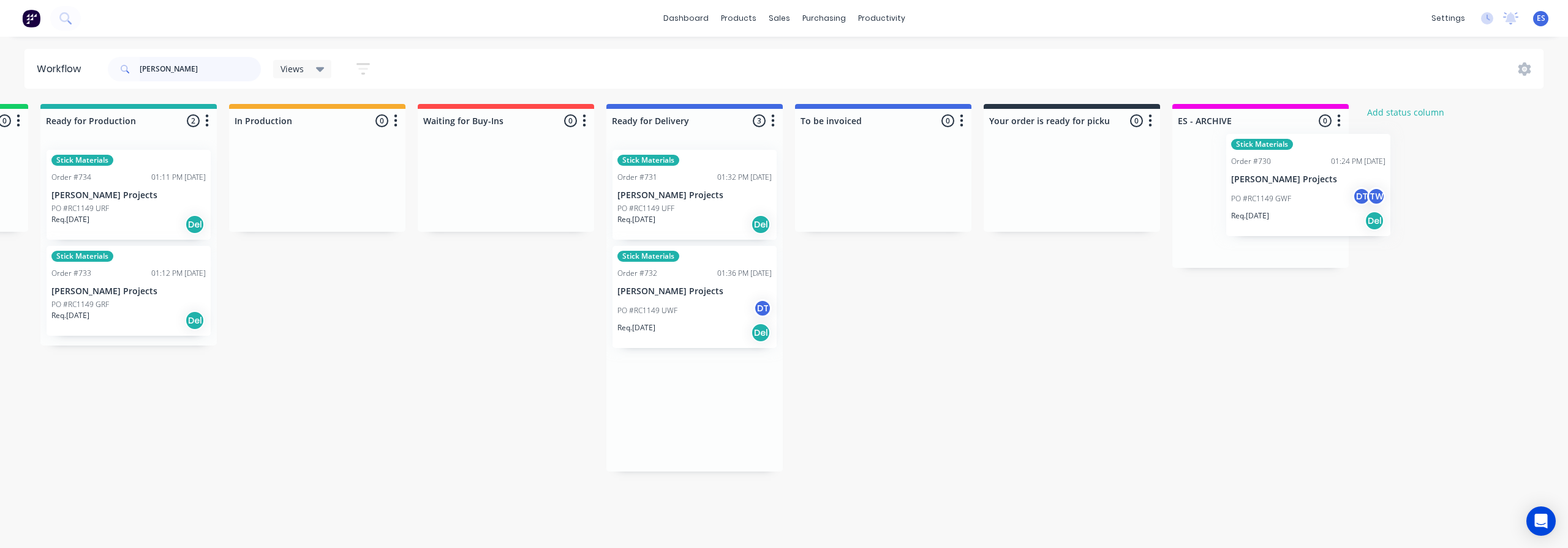
scroll to position [0, 570]
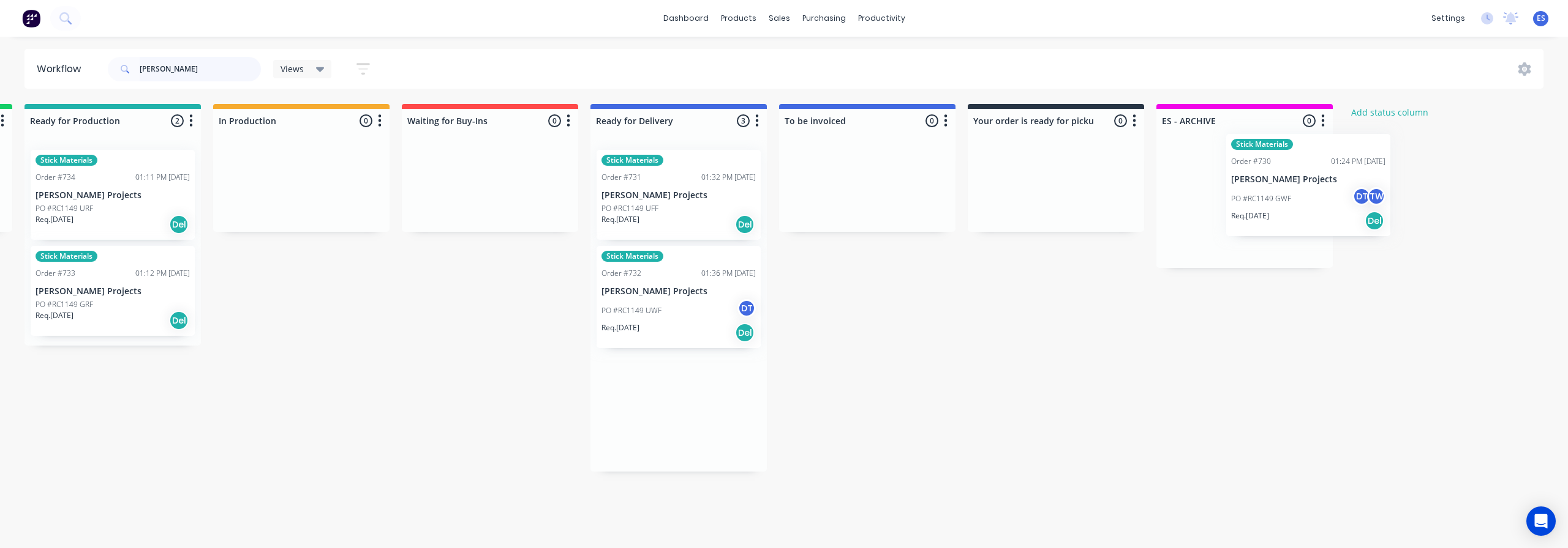
drag, startPoint x: 1228, startPoint y: 220, endPoint x: 1239, endPoint y: 201, distance: 22.0
click at [1239, 201] on div "Submitted 0 Status colour #273444 hex #273444 Save Cancel Summaries Total order…" at bounding box center [533, 288] width 2220 height 368
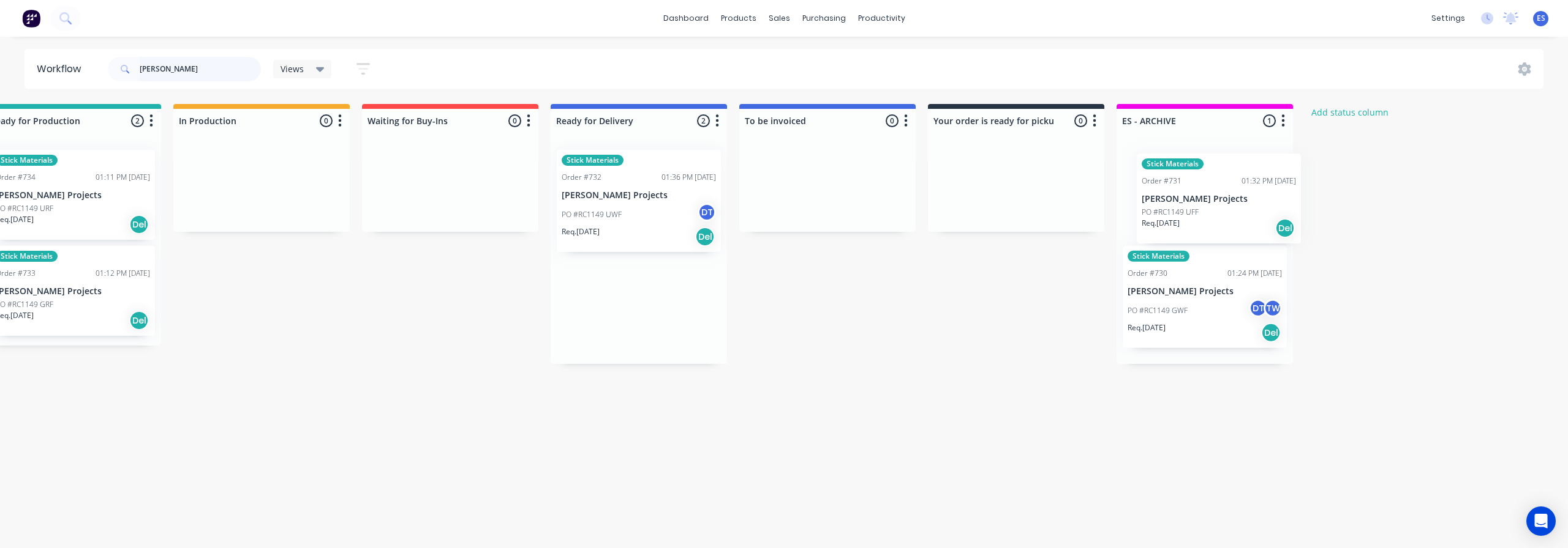
drag, startPoint x: 674, startPoint y: 210, endPoint x: 1040, endPoint y: 229, distance: 366.5
click at [1228, 210] on div "Submitted 0 Status colour #273444 hex #273444 Save Cancel Summaries Total order…" at bounding box center [493, 234] width 2220 height 260
click at [673, 215] on div "PO #RC1149 UWF DT" at bounding box center [637, 215] width 154 height 23
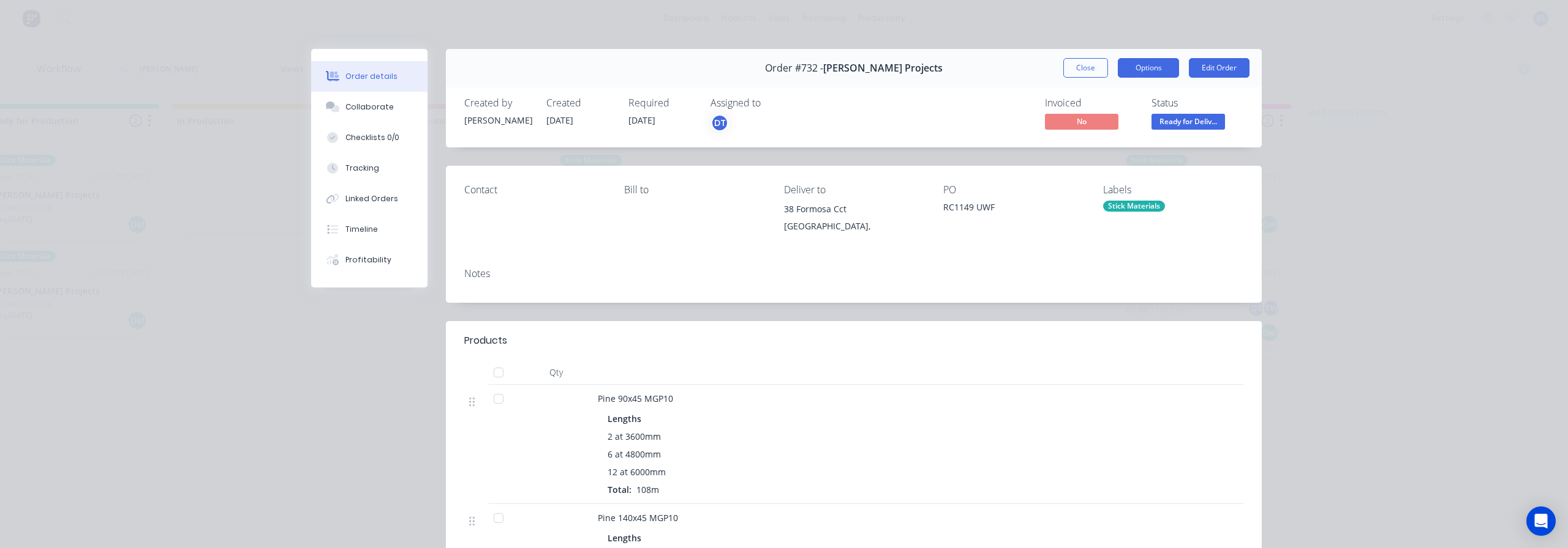
click at [1153, 70] on button "Options" at bounding box center [1148, 68] width 61 height 20
click at [1116, 143] on div "Delivery Docket" at bounding box center [1114, 148] width 106 height 18
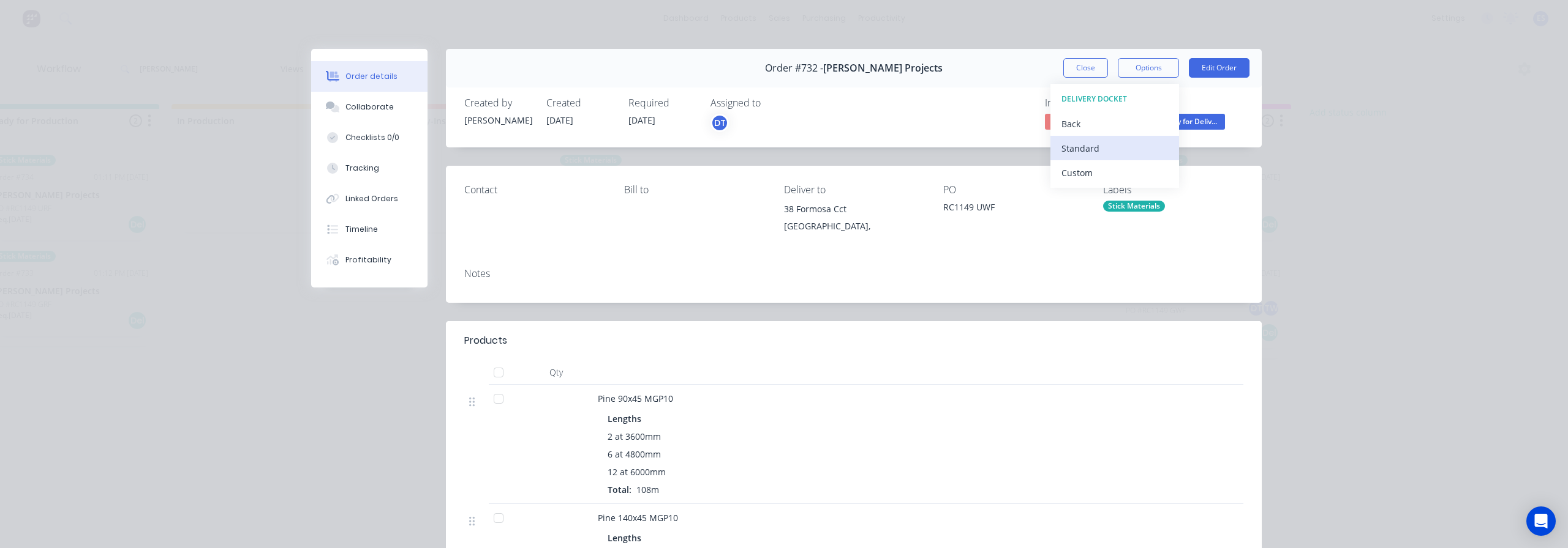
drag, startPoint x: 1092, startPoint y: 149, endPoint x: 1112, endPoint y: 157, distance: 21.5
click at [1092, 149] on div "Standard" at bounding box center [1114, 148] width 106 height 18
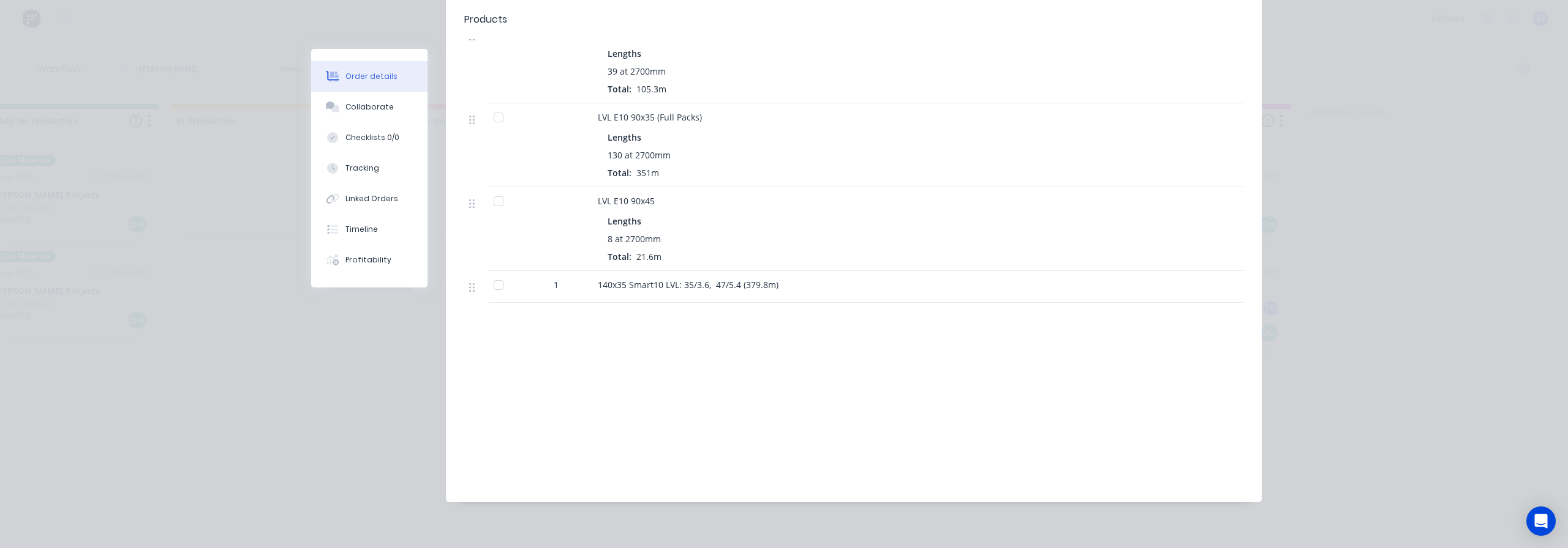
scroll to position [1011, 0]
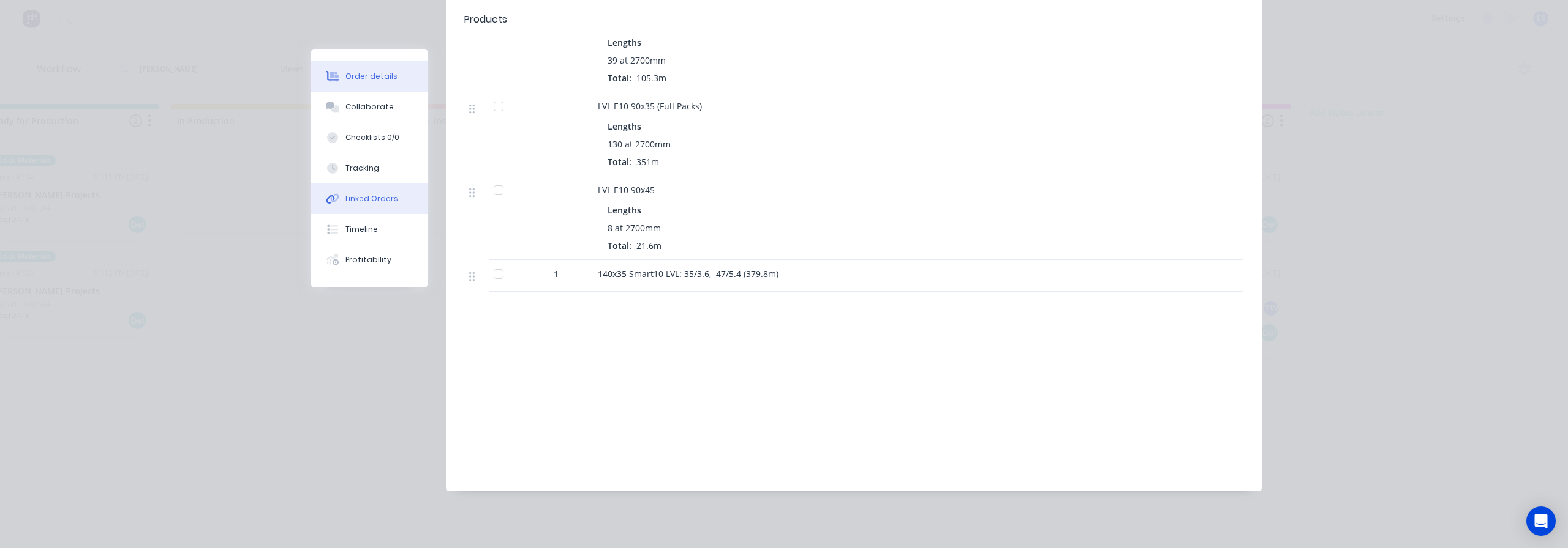
click at [366, 203] on div "Linked Orders" at bounding box center [372, 198] width 52 height 11
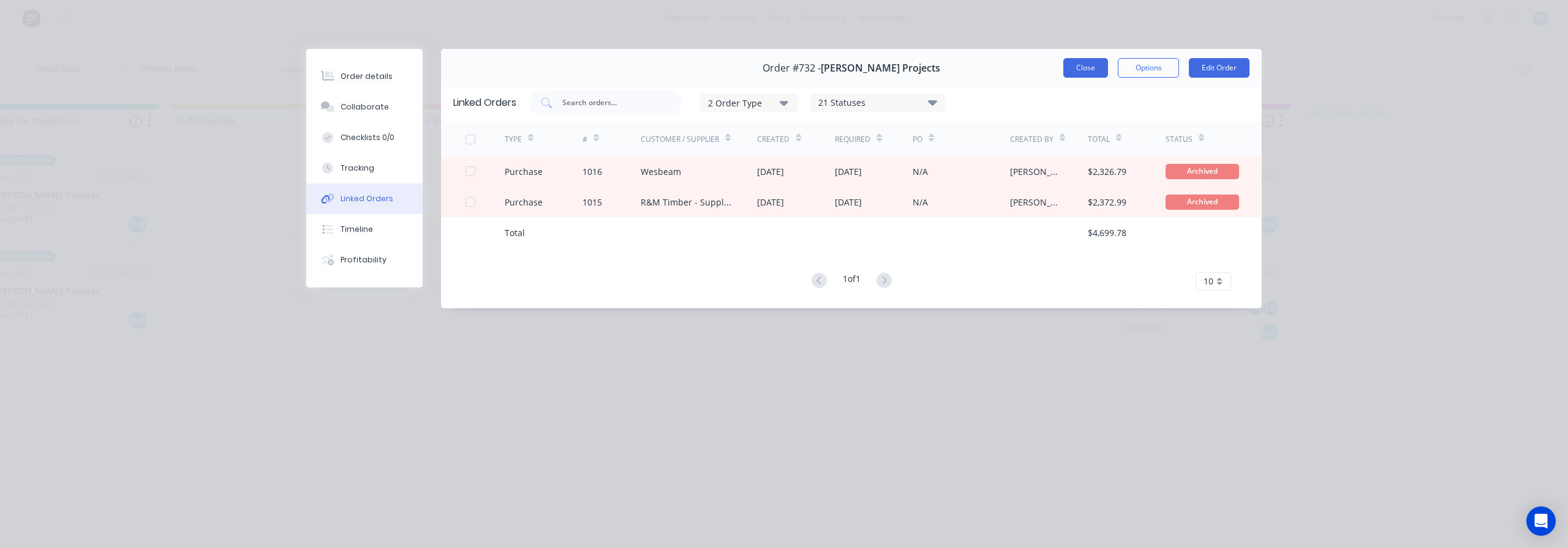
click at [1082, 66] on button "Close" at bounding box center [1085, 68] width 45 height 20
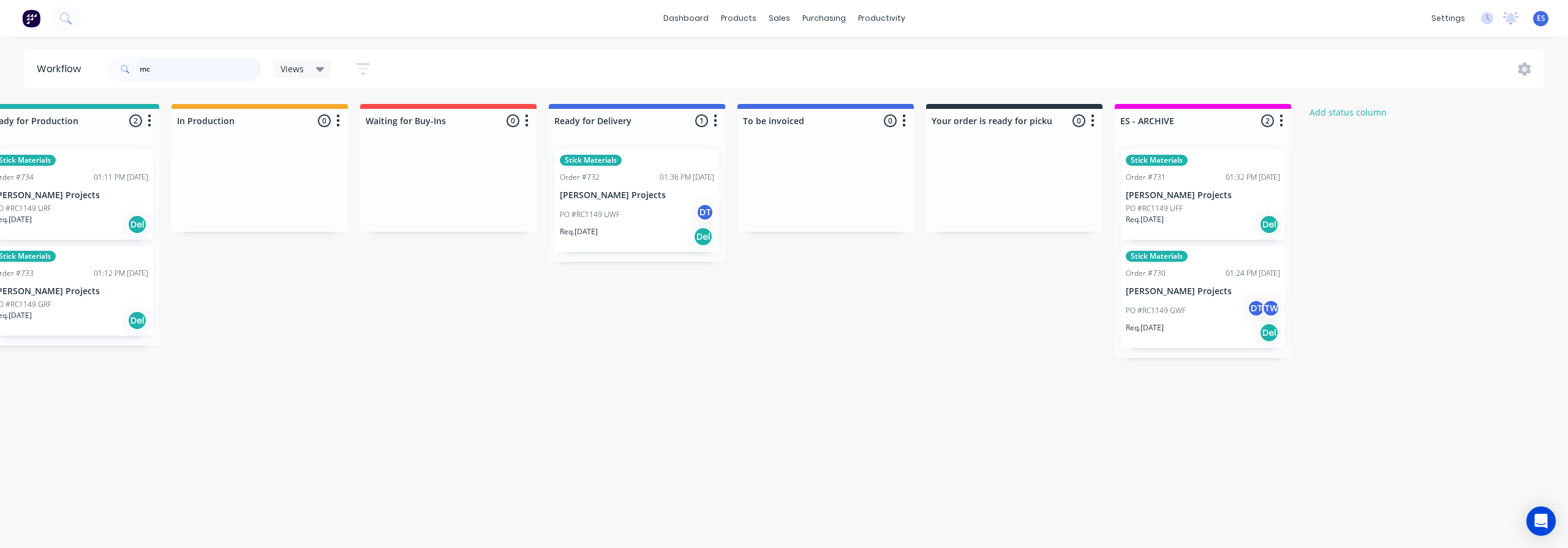
type input "m"
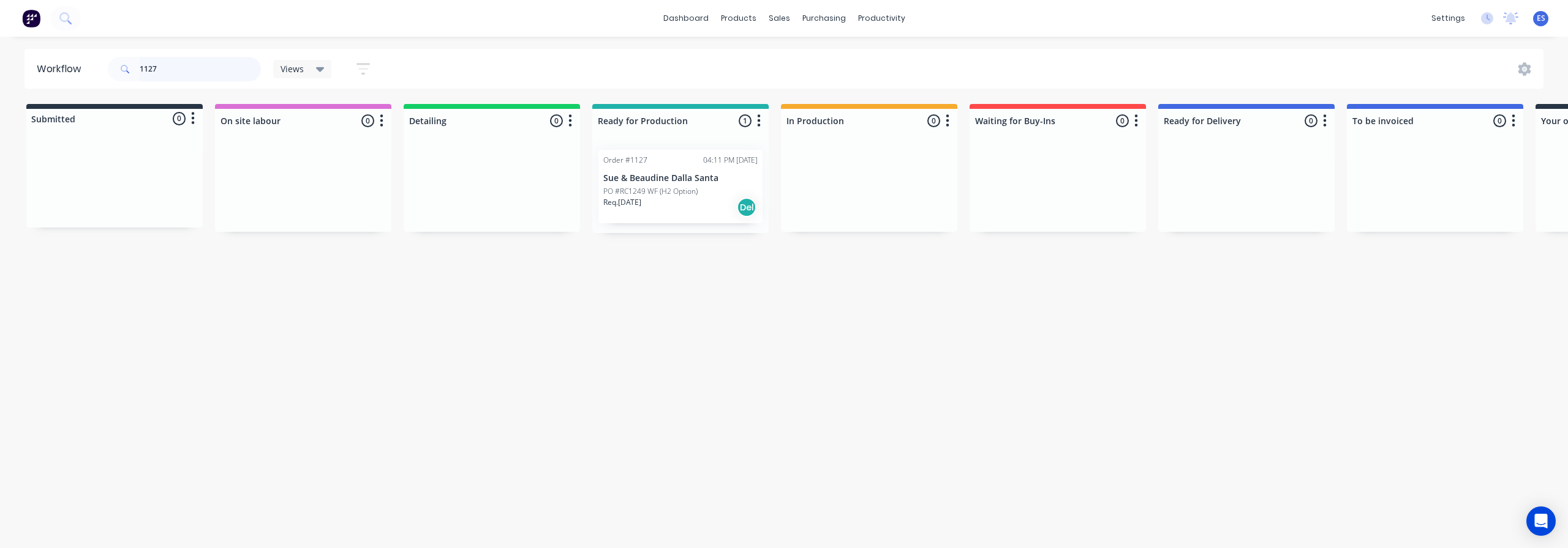
type input "1127"
click at [707, 207] on div "Req. [DATE] Del" at bounding box center [680, 207] width 154 height 21
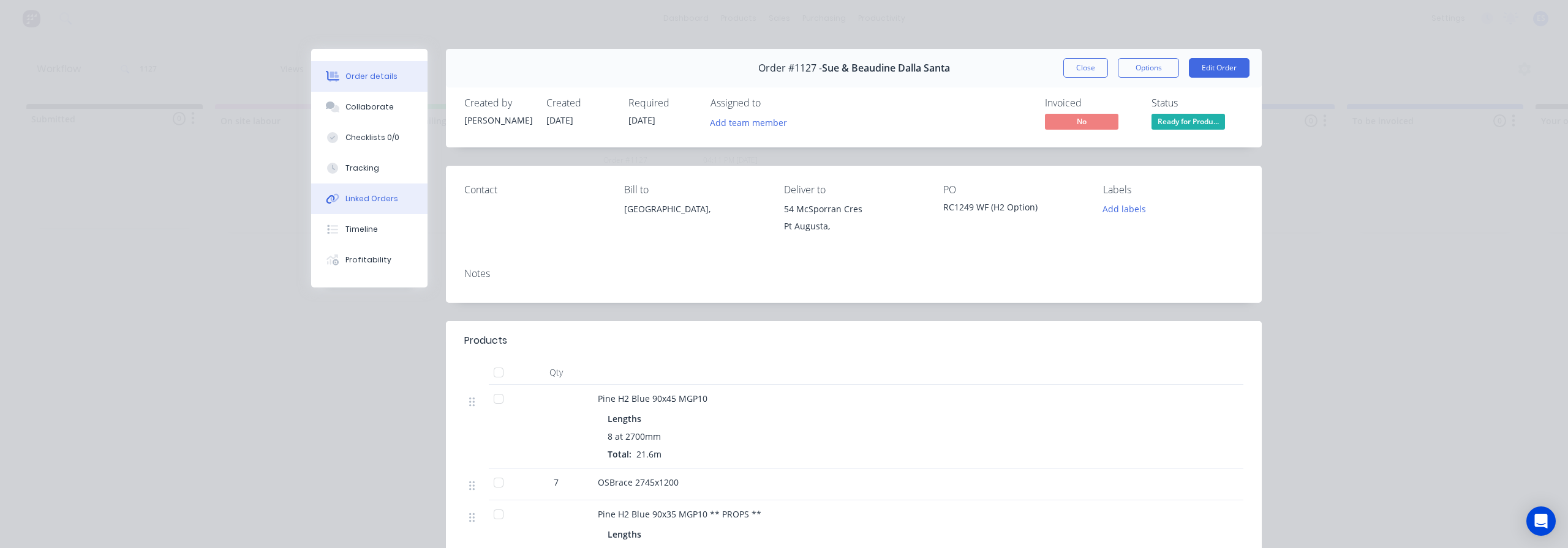
click at [385, 206] on button "Linked Orders" at bounding box center [369, 199] width 116 height 31
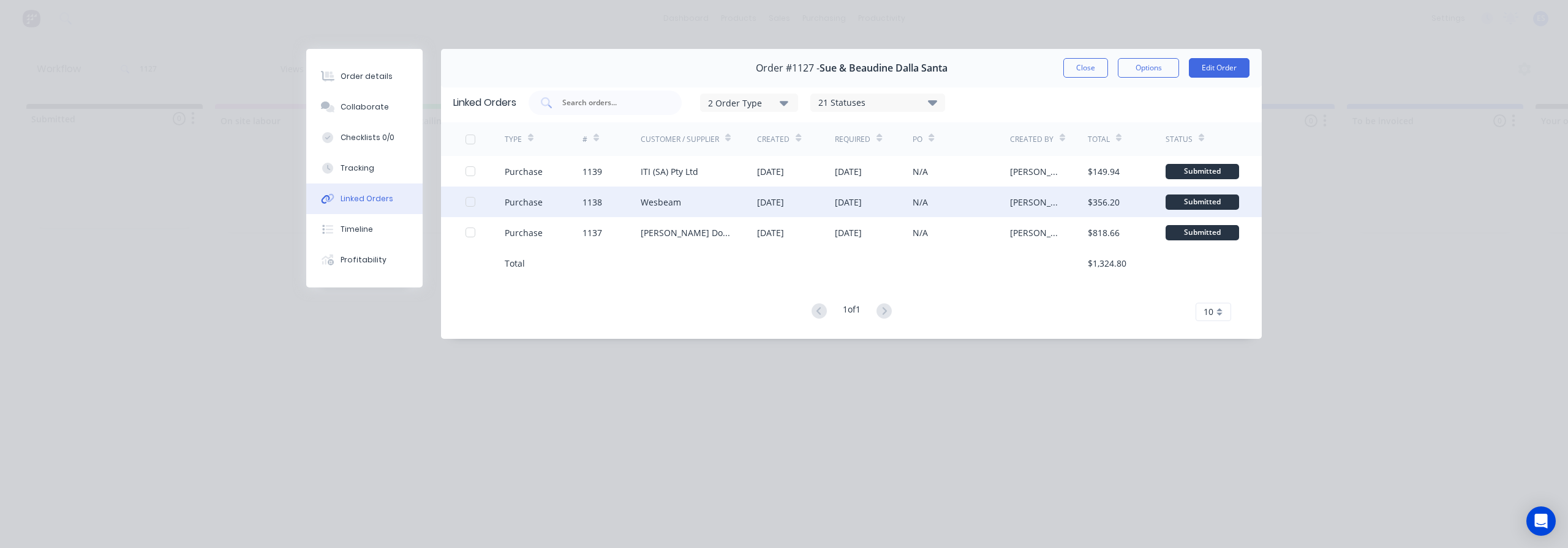
click at [687, 194] on div "Wesbeam" at bounding box center [699, 202] width 117 height 31
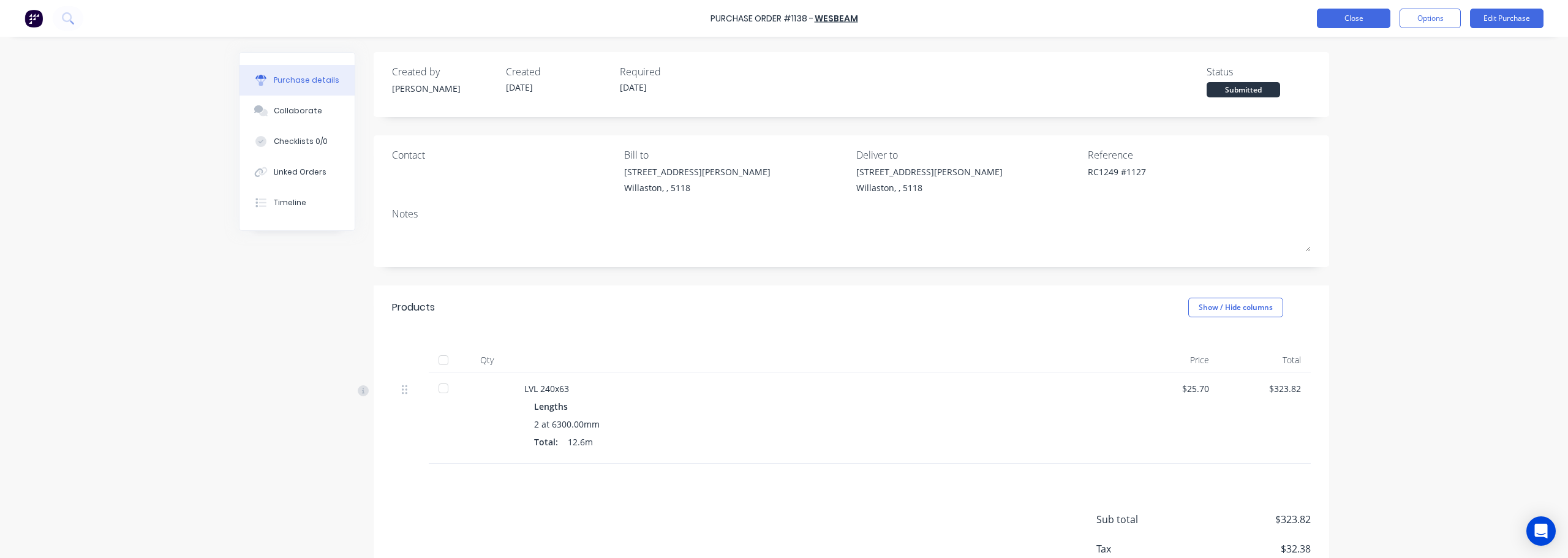
click at [1346, 17] on button "Close" at bounding box center [1353, 18] width 74 height 20
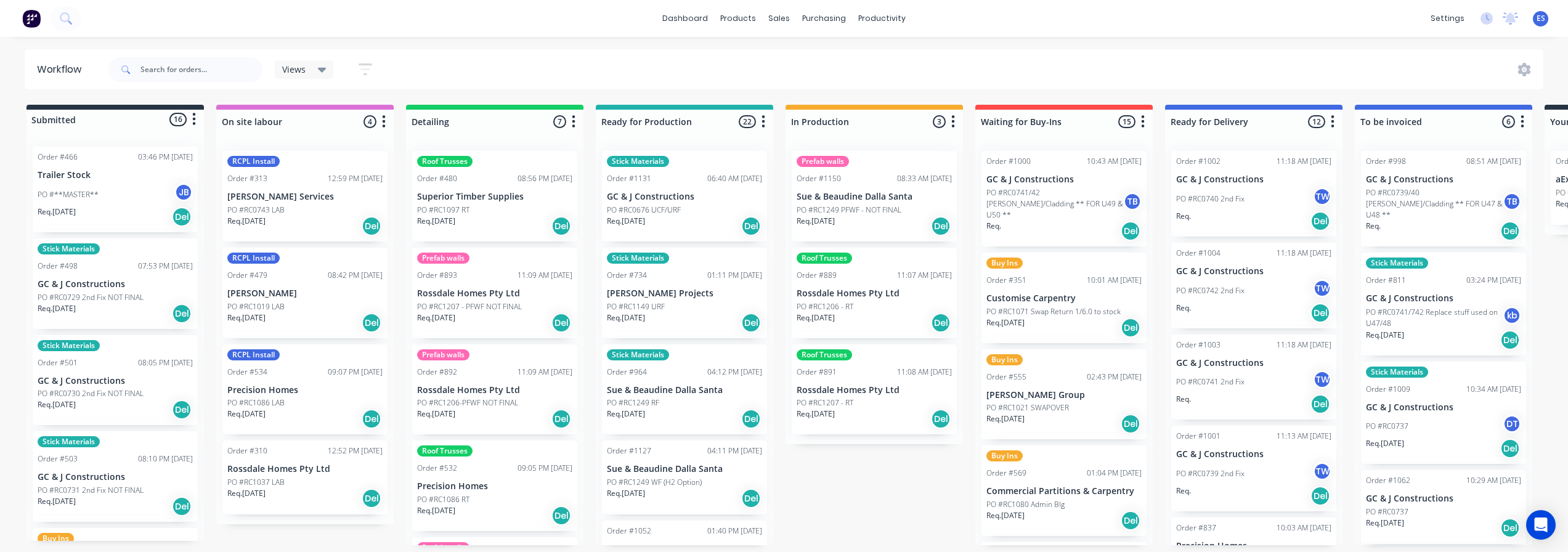
click at [676, 493] on div "Req. [DATE] Del" at bounding box center [685, 499] width 155 height 21
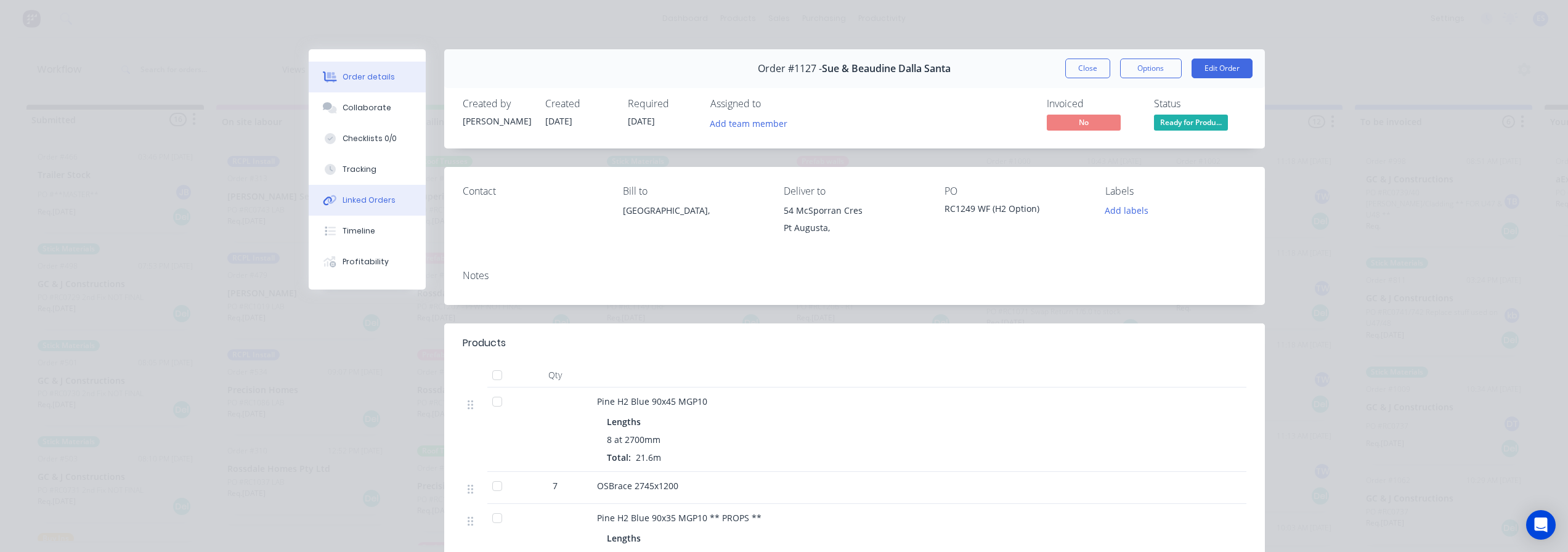
click at [360, 193] on button "Linked Orders" at bounding box center [367, 200] width 117 height 31
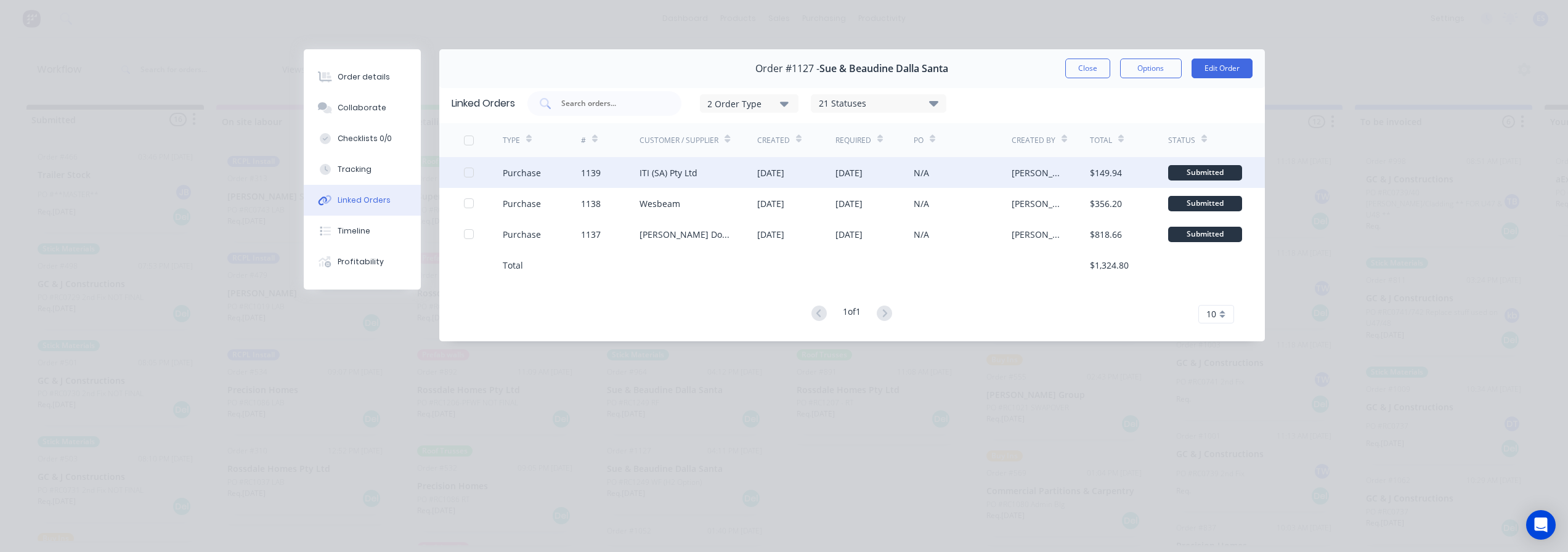
click at [694, 176] on div "ITI (SA) Pty Ltd" at bounding box center [668, 173] width 58 height 13
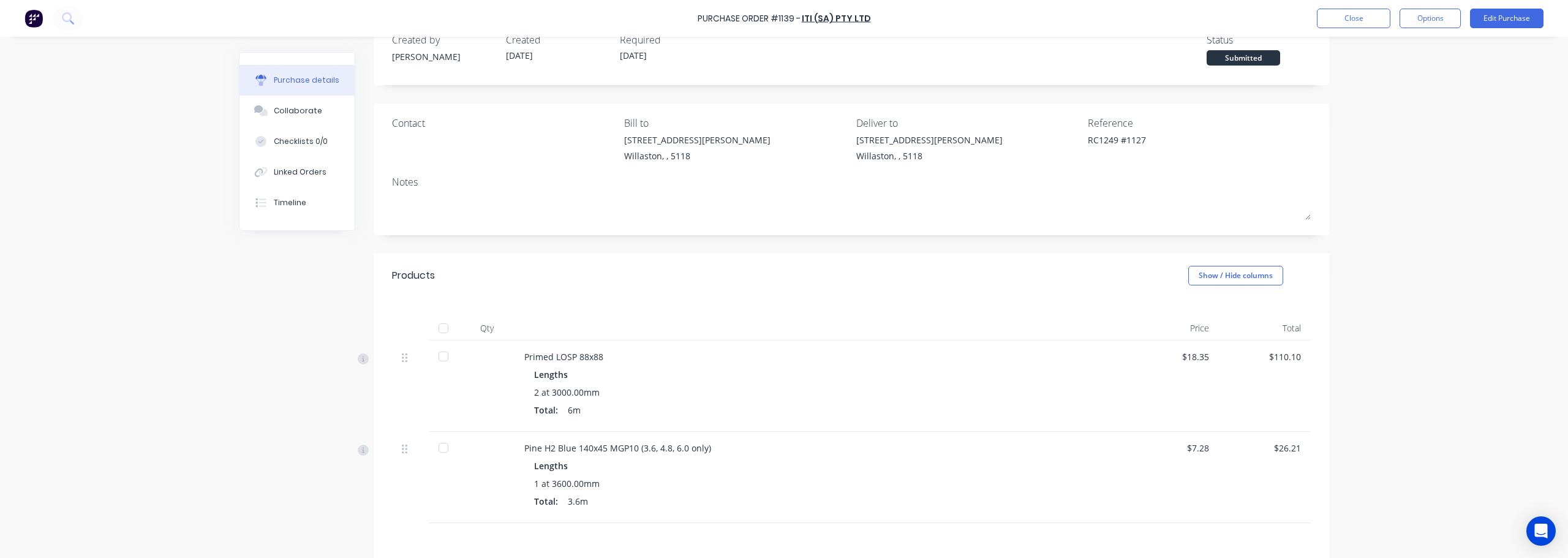
scroll to position [122, 0]
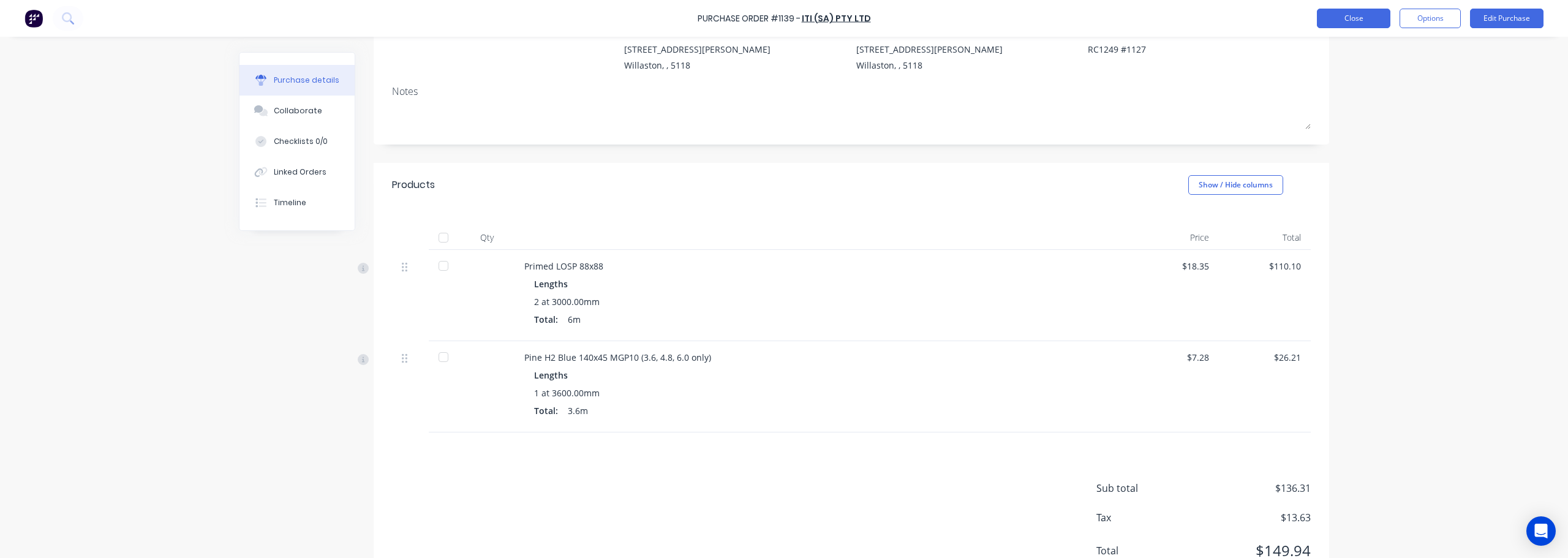
click at [1364, 17] on button "Close" at bounding box center [1353, 18] width 74 height 20
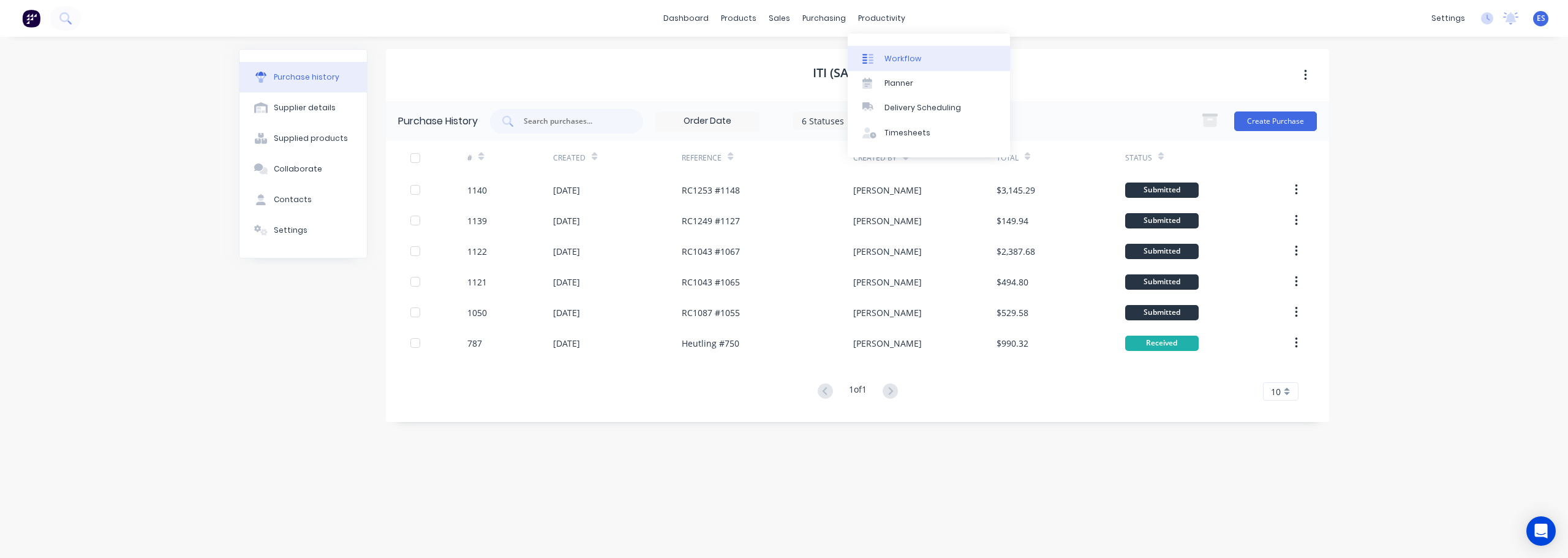
click at [887, 58] on div "Workflow" at bounding box center [902, 58] width 36 height 11
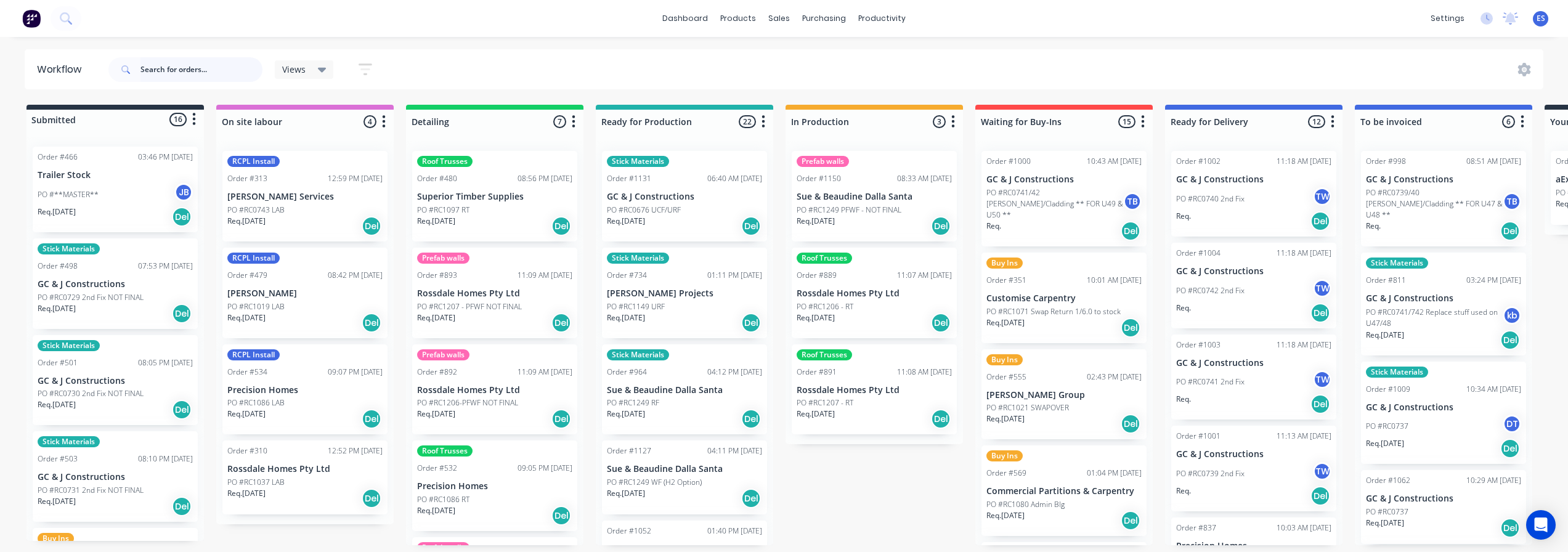
click at [181, 68] on input "text" at bounding box center [201, 70] width 122 height 24
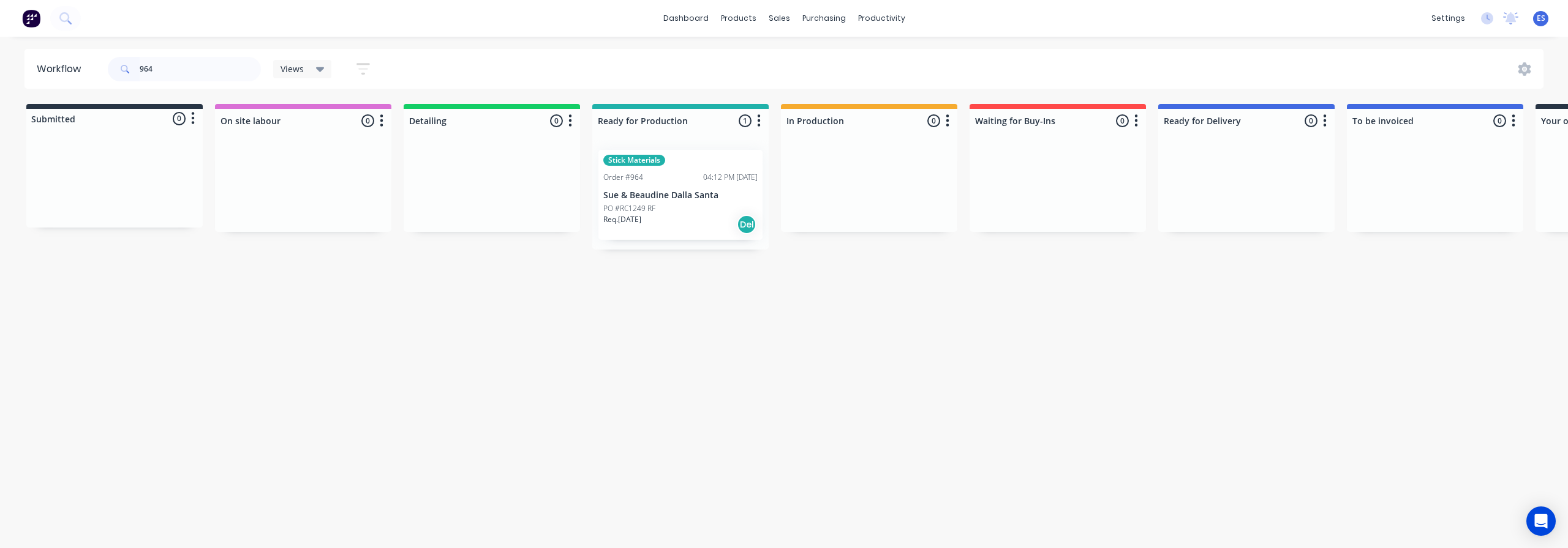
click at [632, 206] on p "PO #RC1249 RF" at bounding box center [629, 208] width 52 height 11
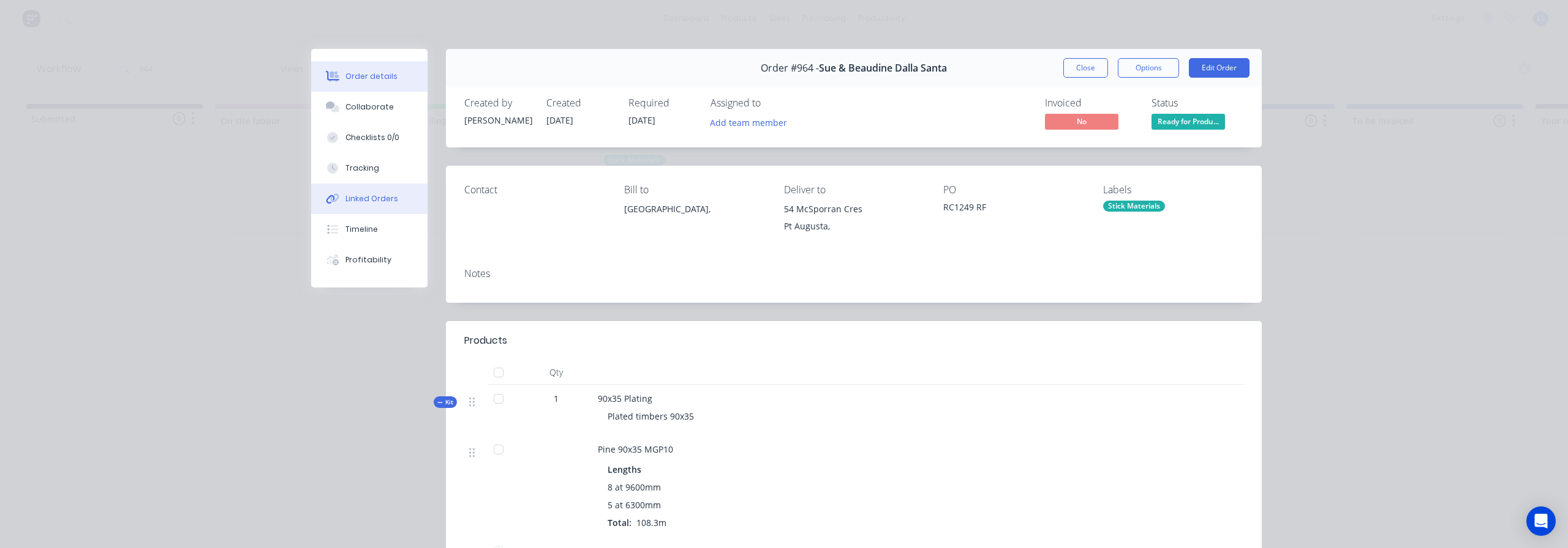
click at [382, 209] on button "Linked Orders" at bounding box center [369, 199] width 116 height 31
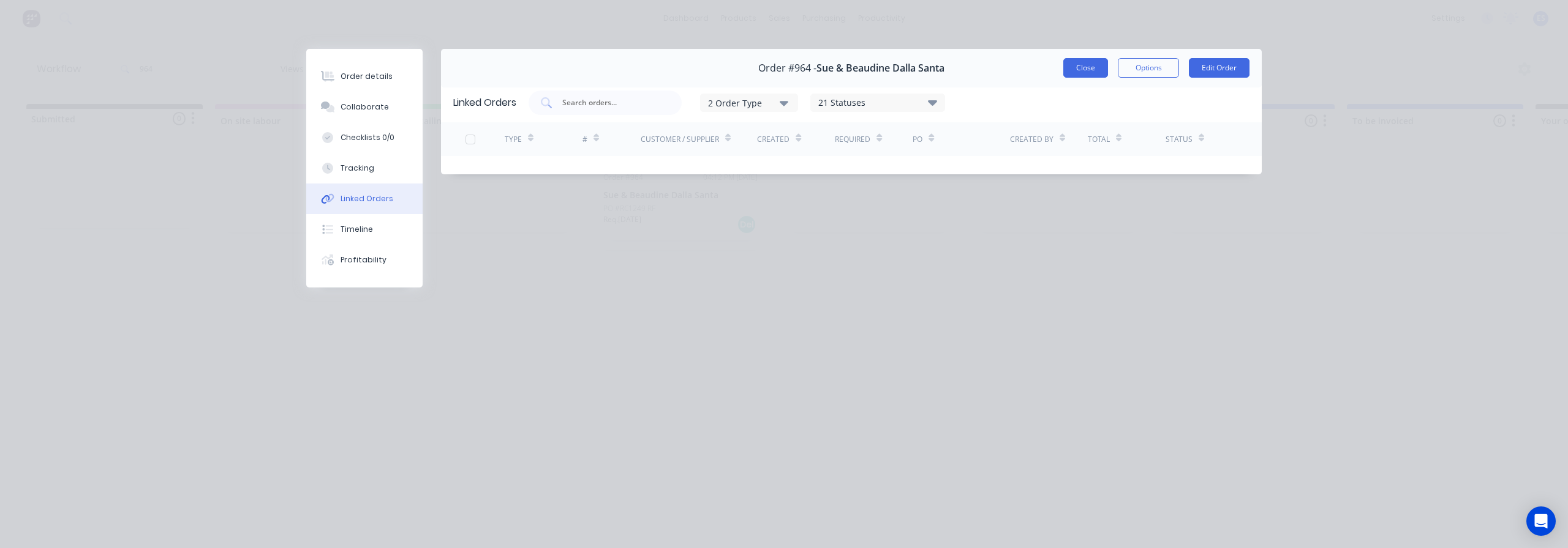
click at [1096, 60] on button "Close" at bounding box center [1085, 68] width 45 height 20
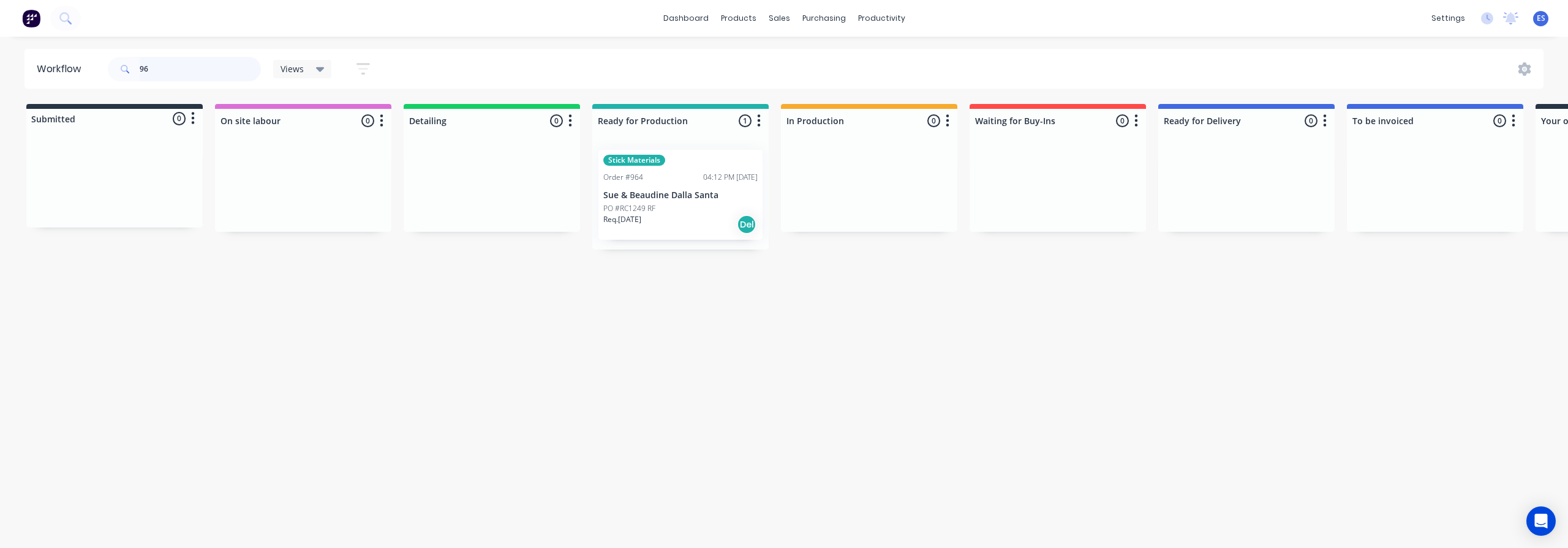
type input "9"
type input "1148"
click at [668, 191] on div "PO #RC1253" at bounding box center [680, 191] width 154 height 11
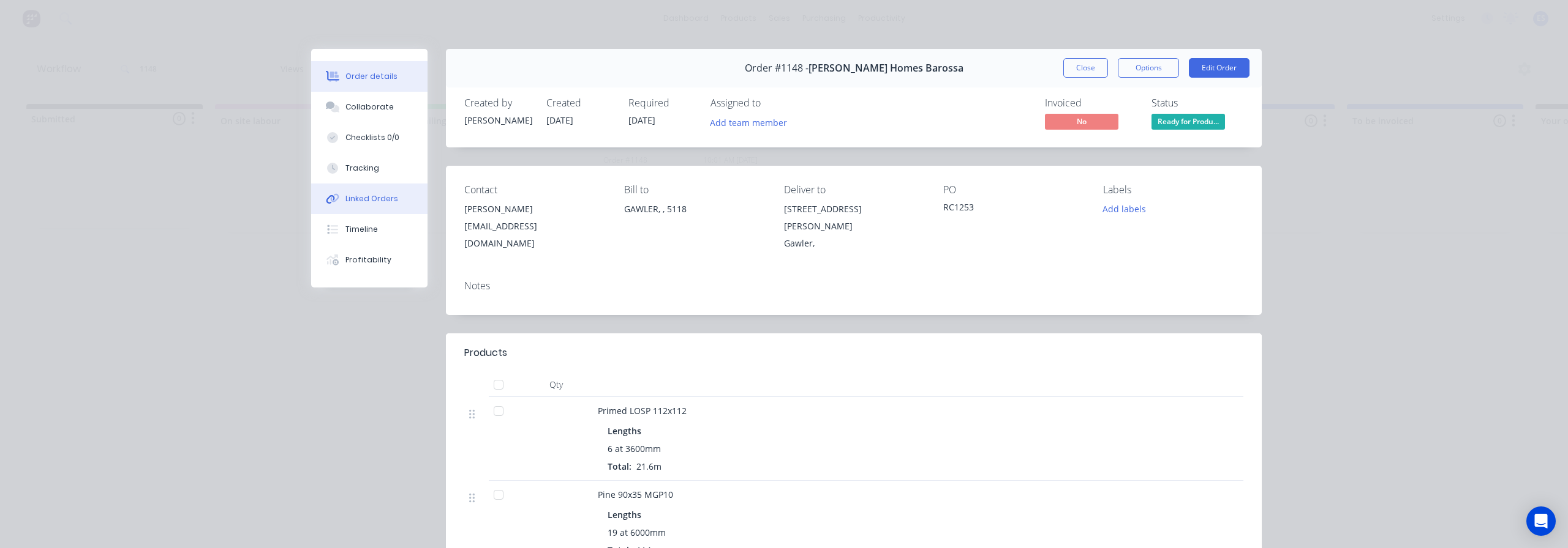
click at [362, 191] on button "Linked Orders" at bounding box center [369, 199] width 116 height 31
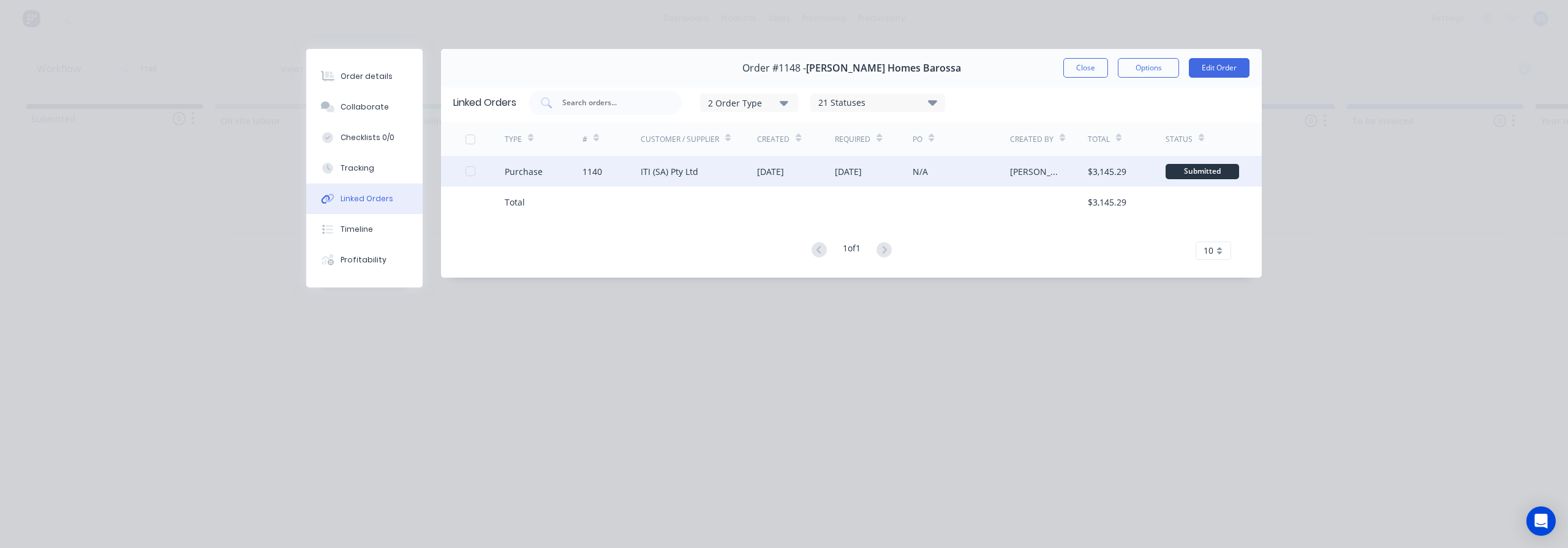
click at [722, 175] on div "ITI (SA) Pty Ltd" at bounding box center [699, 171] width 117 height 31
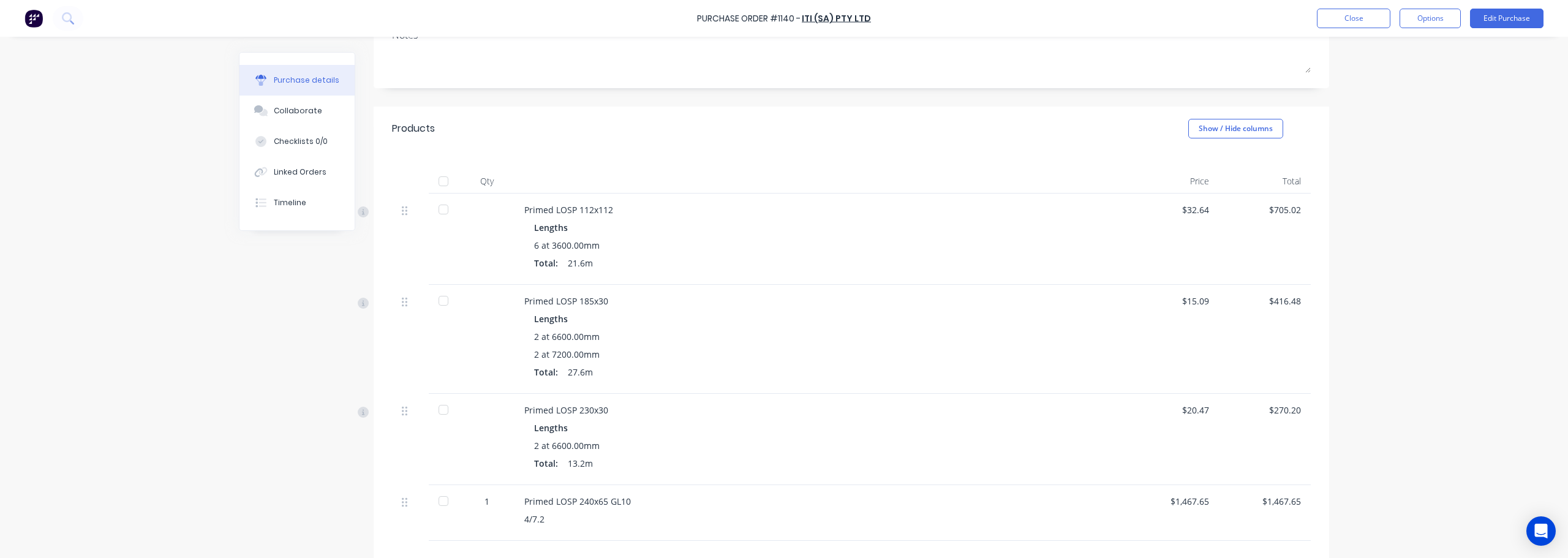
scroll to position [184, 0]
click at [1338, 25] on button "Close" at bounding box center [1353, 18] width 74 height 20
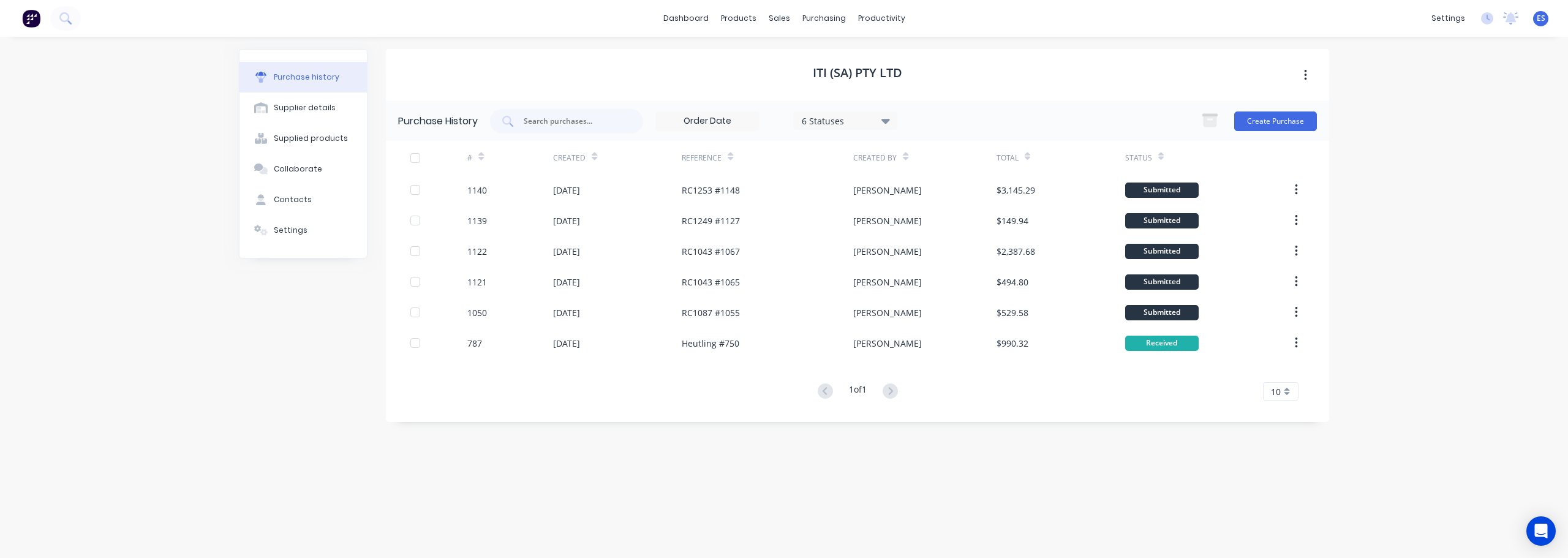
click at [1406, 253] on div "dashboard products sales purchasing productivity dashboard products Product Cat…" at bounding box center [784, 279] width 1568 height 558
